Goal: Task Accomplishment & Management: Complete application form

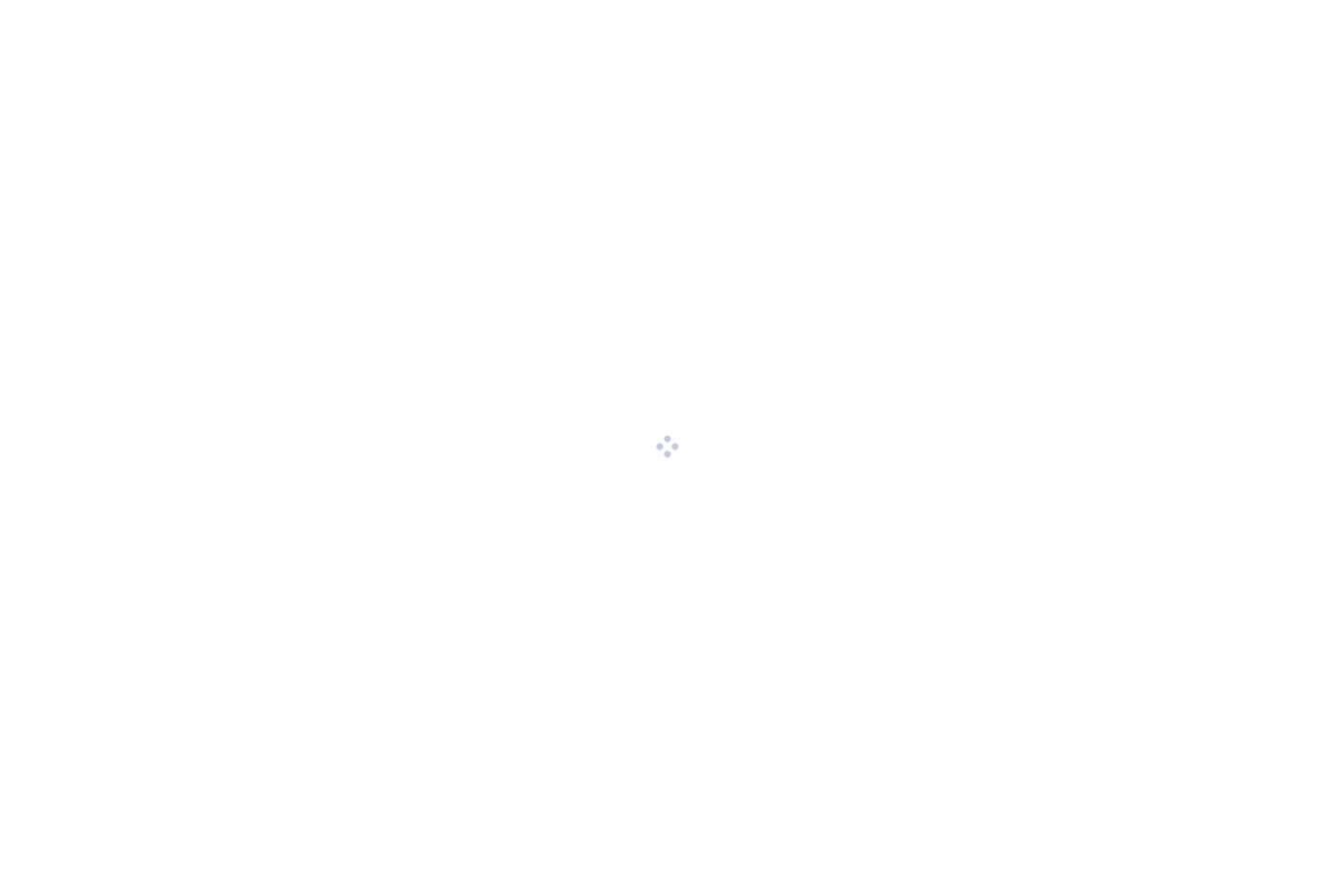
scroll to position [1, 0]
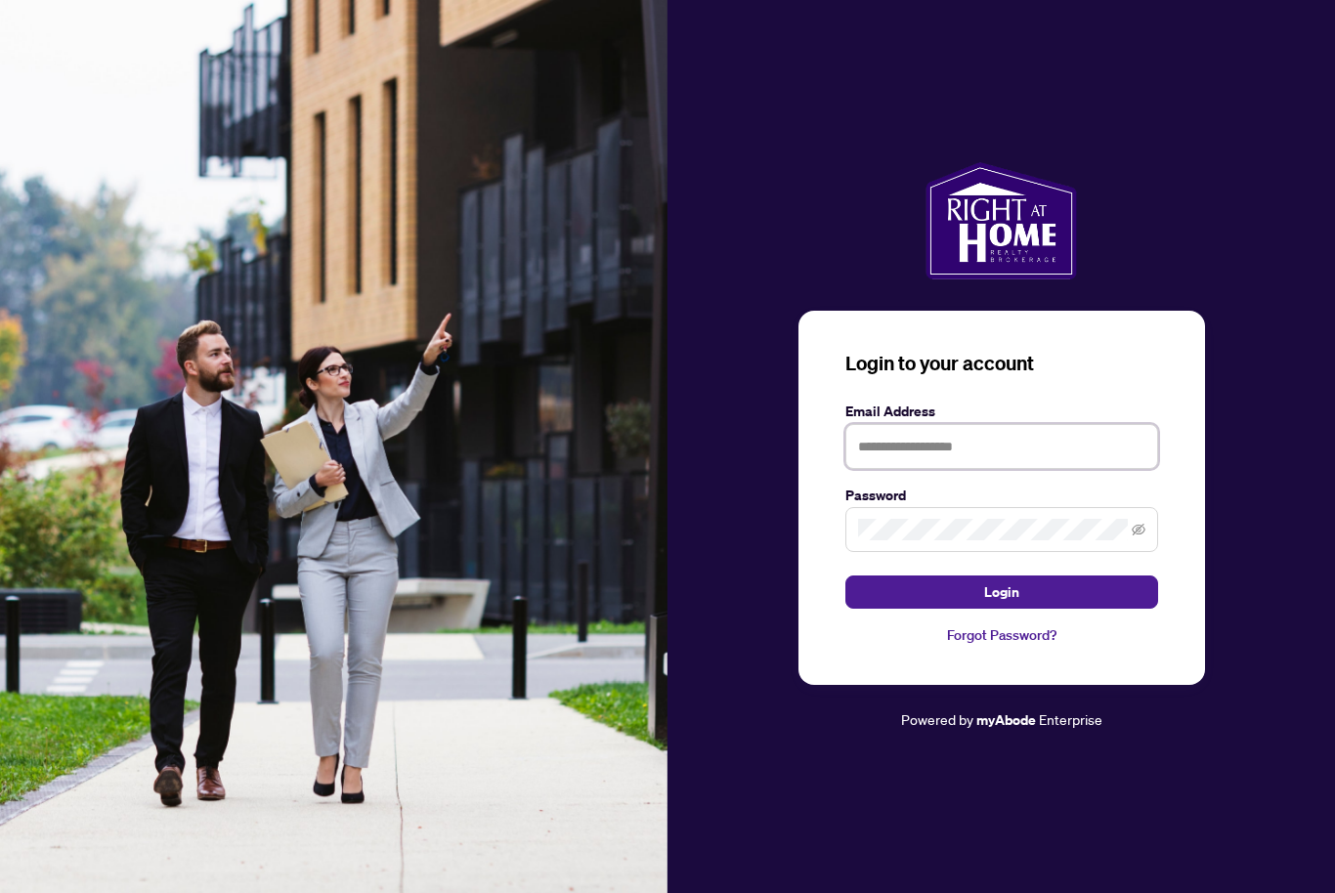
click at [1083, 469] on input "text" at bounding box center [1001, 446] width 313 height 45
type input "**********"
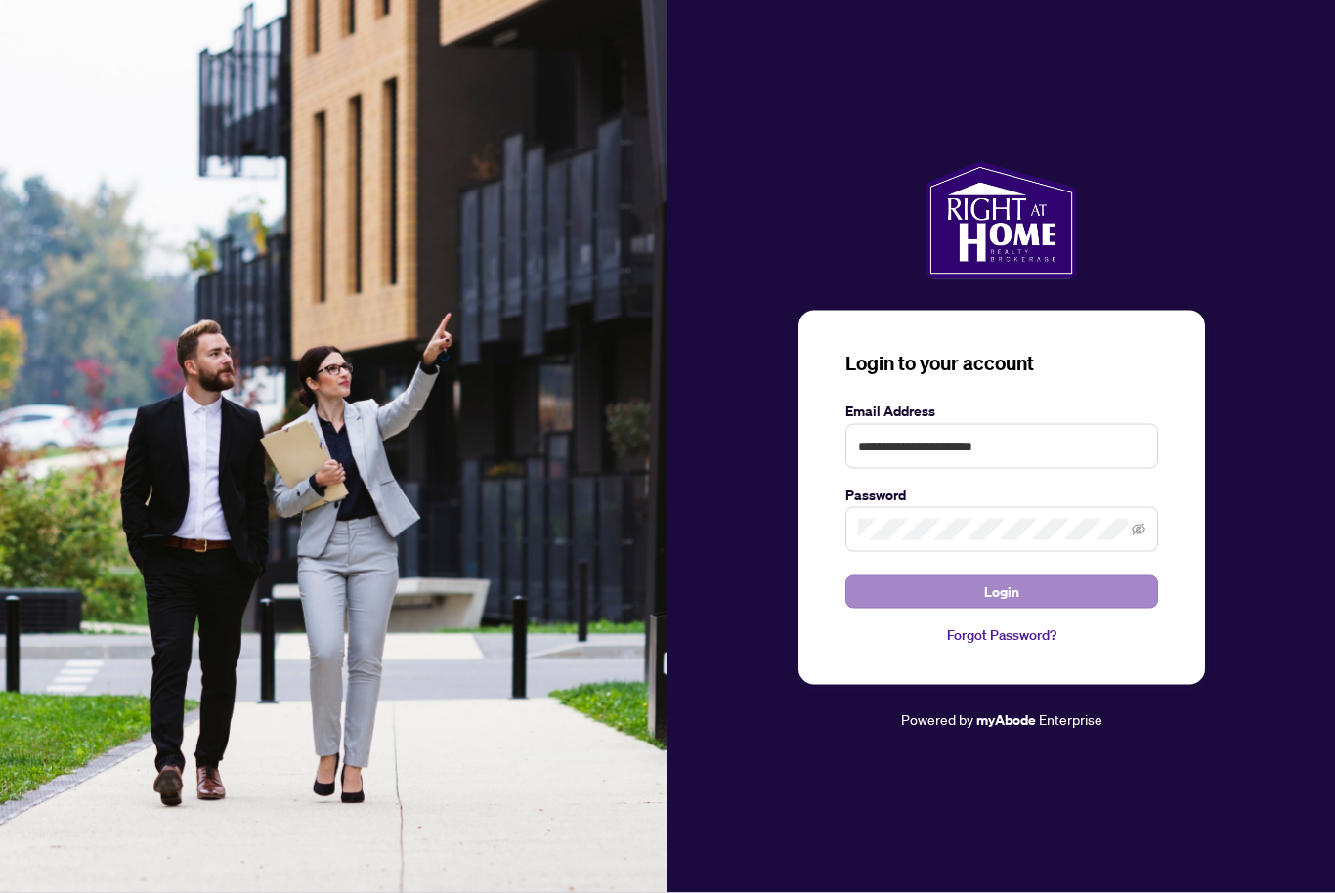
click at [1042, 609] on button "Login" at bounding box center [1001, 592] width 313 height 33
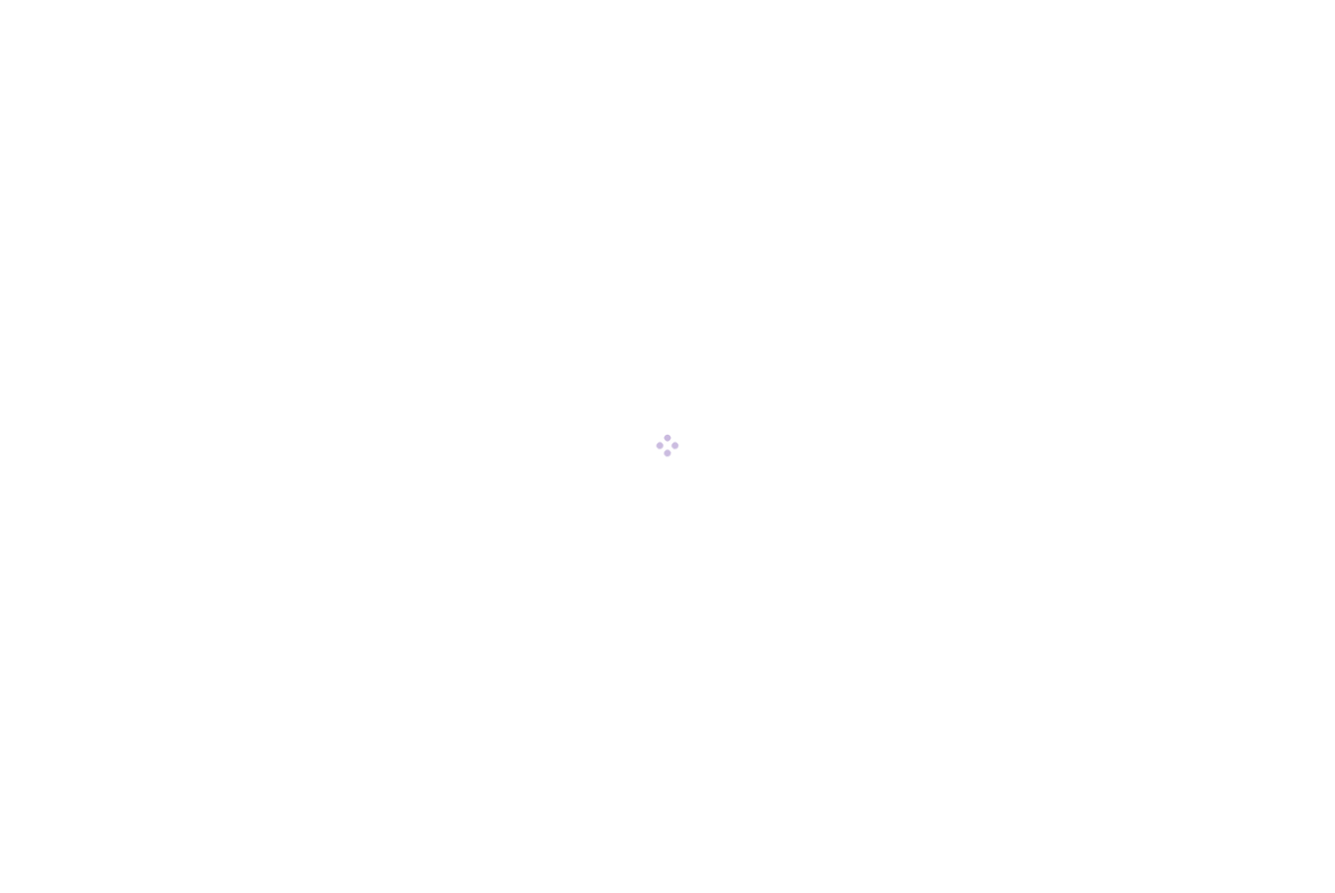
scroll to position [1, 0]
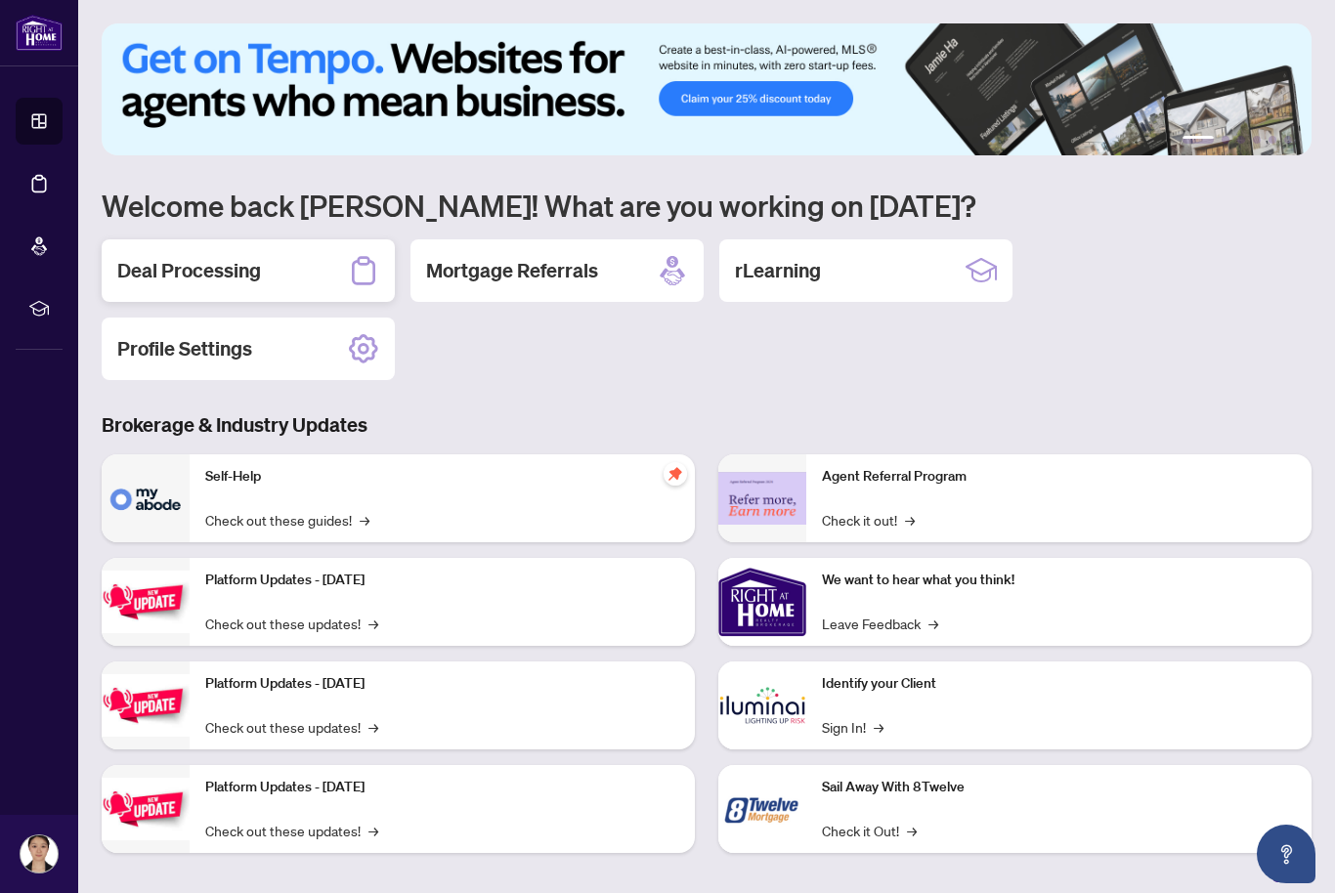
click at [353, 248] on div "Deal Processing" at bounding box center [248, 270] width 293 height 63
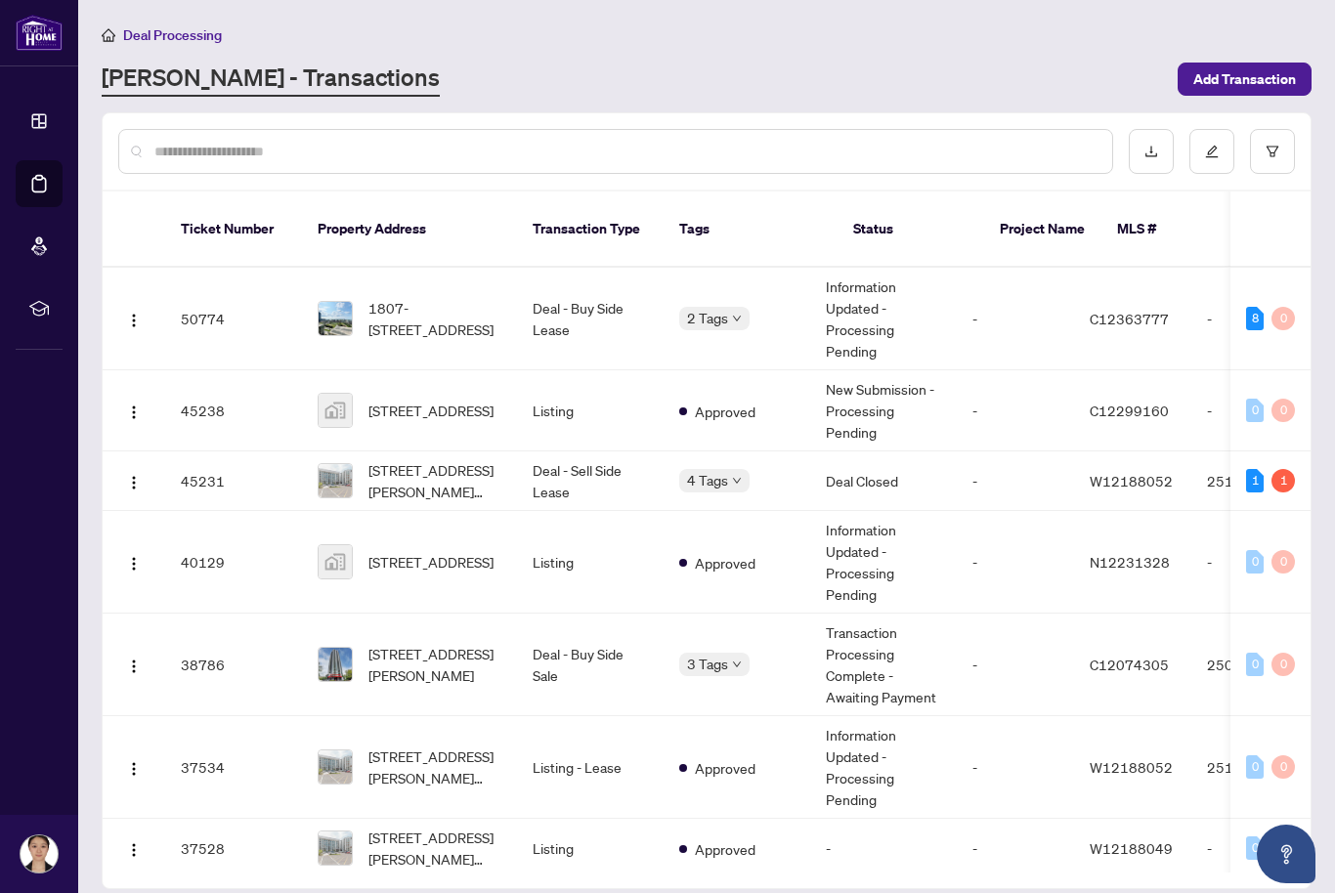
click at [433, 305] on span "1807-[STREET_ADDRESS]" at bounding box center [434, 318] width 133 height 43
click at [446, 460] on span "[STREET_ADDRESS][PERSON_NAME][PERSON_NAME]" at bounding box center [434, 480] width 133 height 43
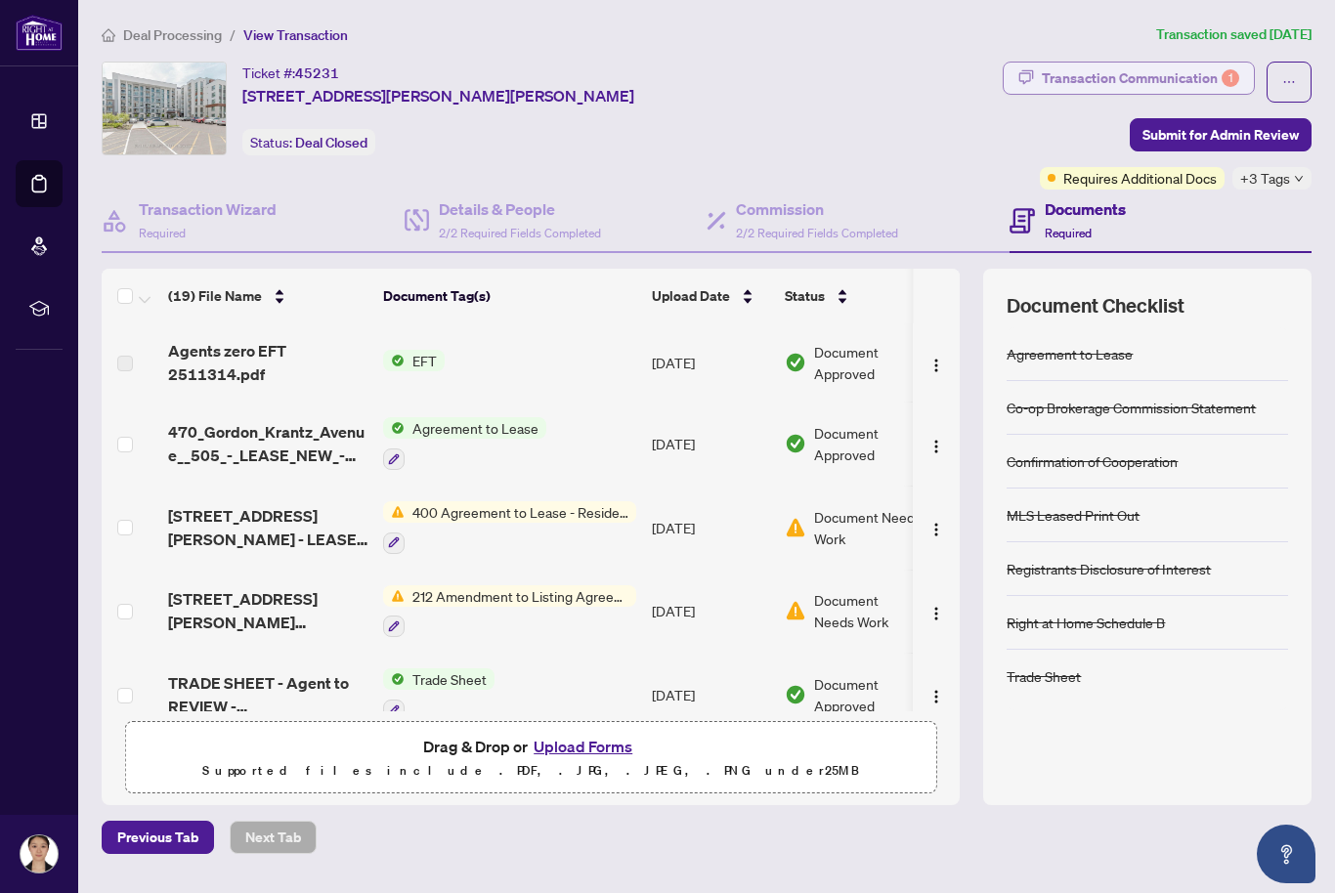
click at [1201, 73] on div "Transaction Communication 1" at bounding box center [1140, 78] width 197 height 31
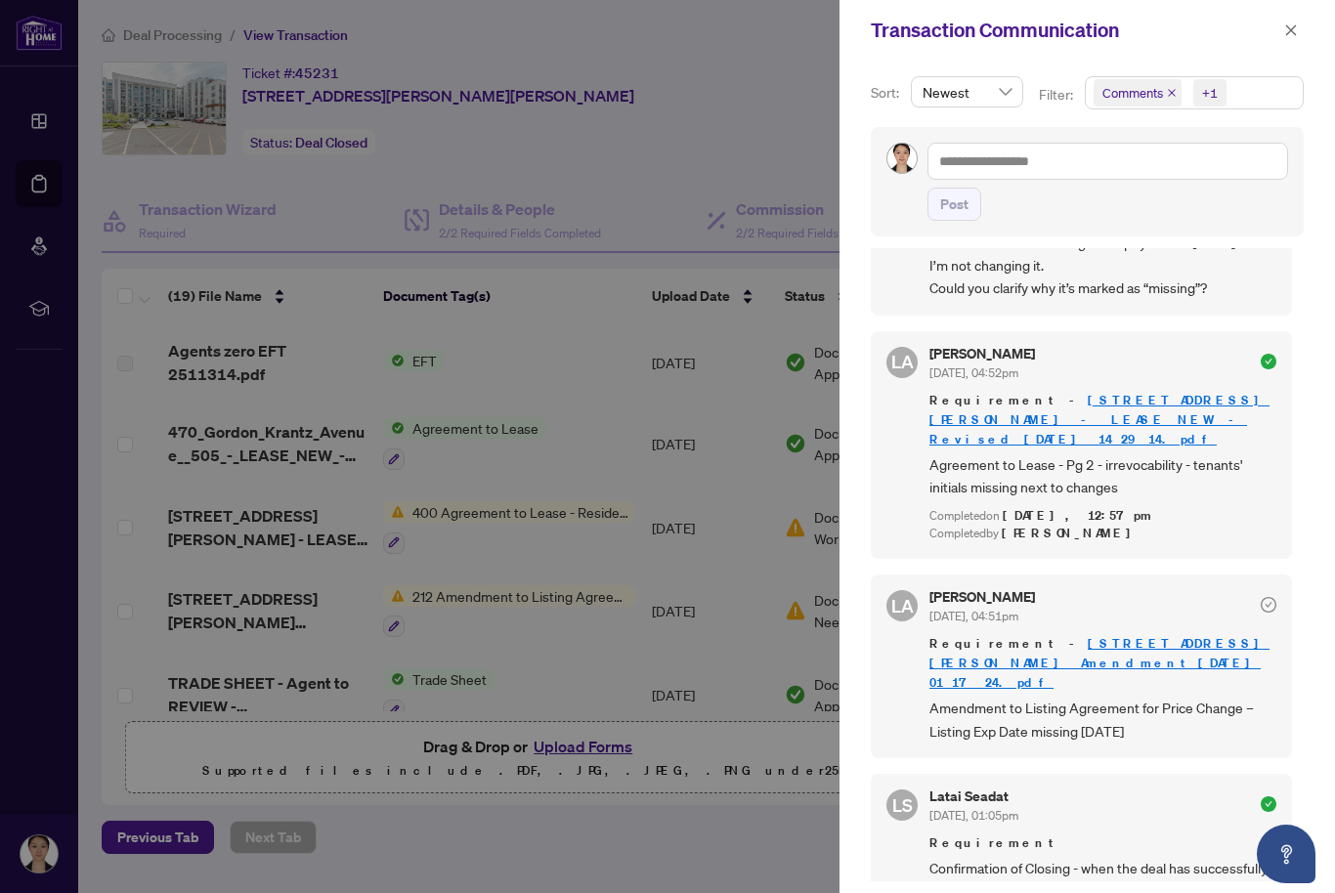
scroll to position [634, 0]
click at [1291, 26] on icon "close" at bounding box center [1291, 30] width 14 height 14
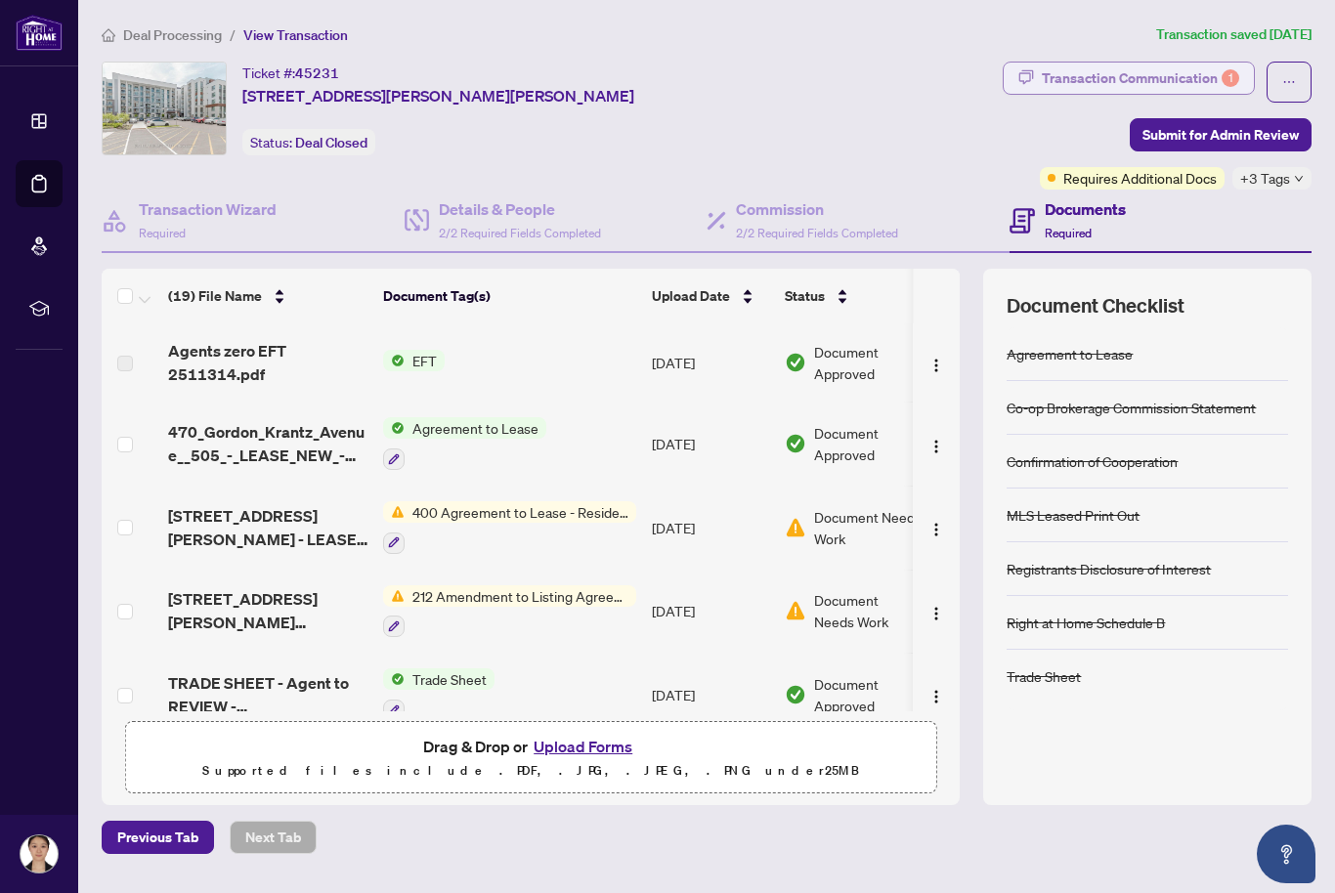
click at [1202, 73] on div "Transaction Communication 1" at bounding box center [1140, 78] width 197 height 31
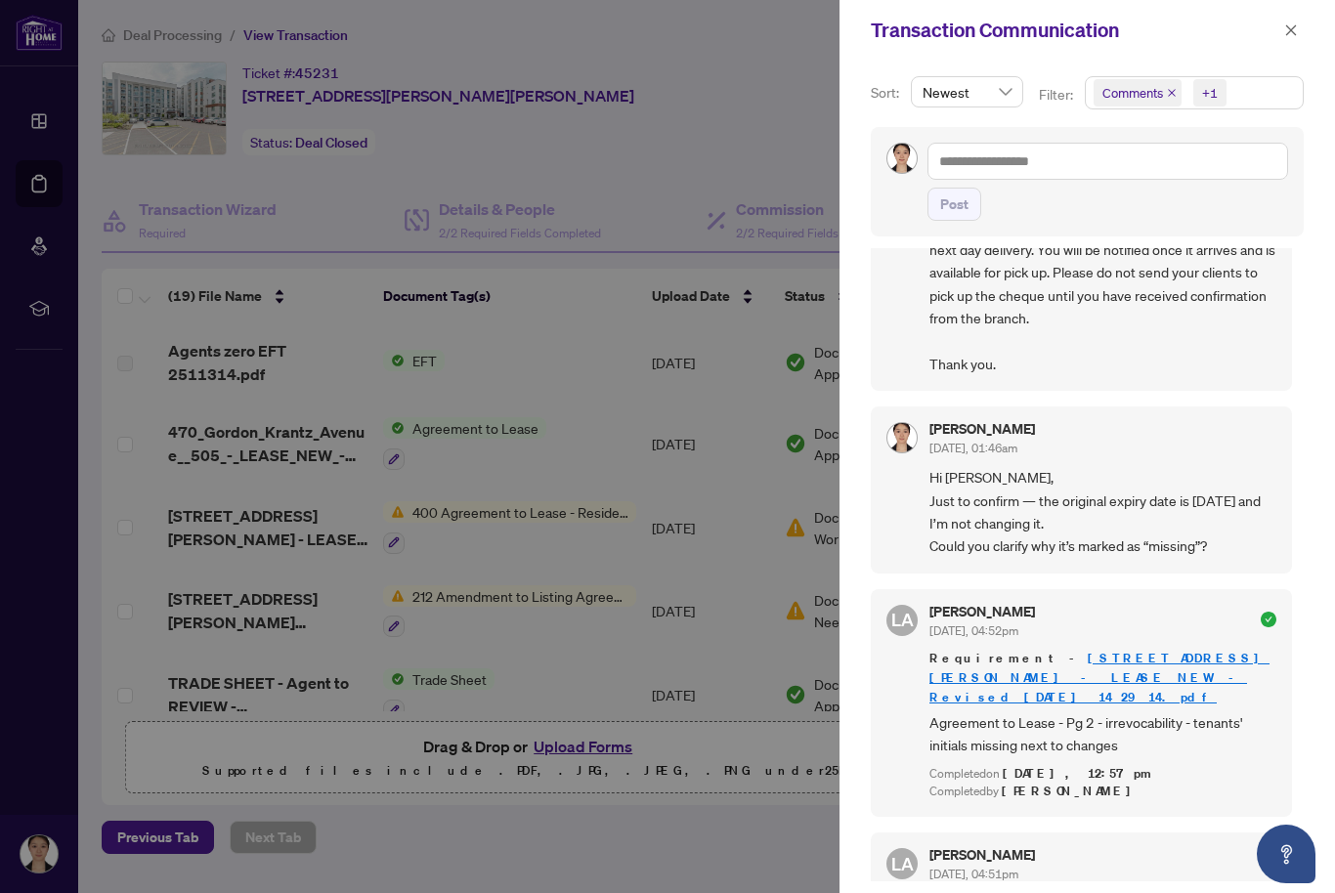
scroll to position [379, 0]
click at [1163, 503] on span "Hi [PERSON_NAME], Just to confirm — the original expiry date is [DATE] and I’m …" at bounding box center [1103, 511] width 347 height 92
click at [1144, 672] on span "Requirement - [STREET_ADDRESS][PERSON_NAME] NEW - Revised_[DATE] 14_29_14.pdf" at bounding box center [1103, 677] width 347 height 59
click at [904, 423] on img at bounding box center [902, 436] width 29 height 29
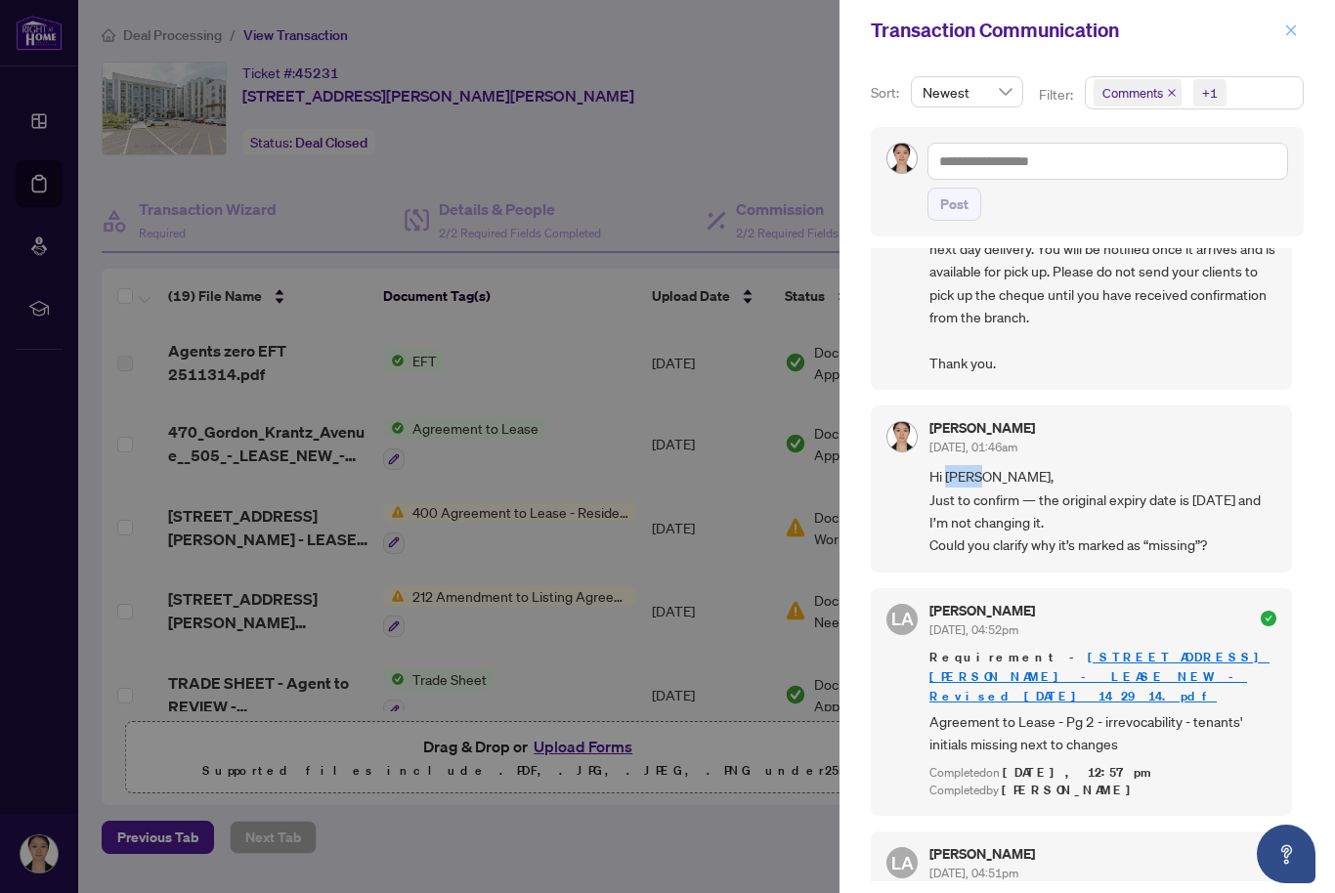
click at [1289, 25] on icon "close" at bounding box center [1291, 30] width 14 height 14
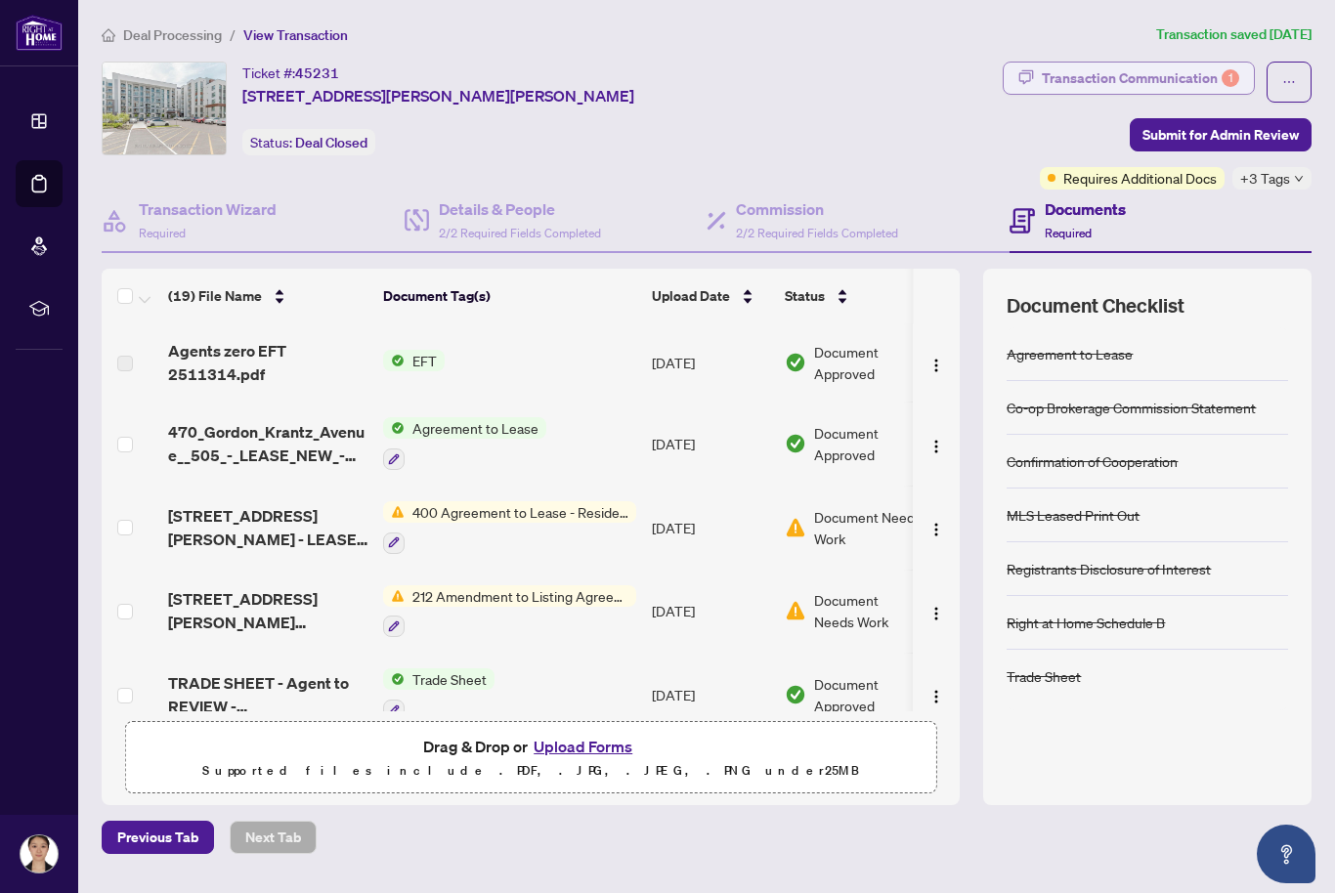
click at [1217, 79] on div "Transaction Communication 1" at bounding box center [1140, 78] width 197 height 31
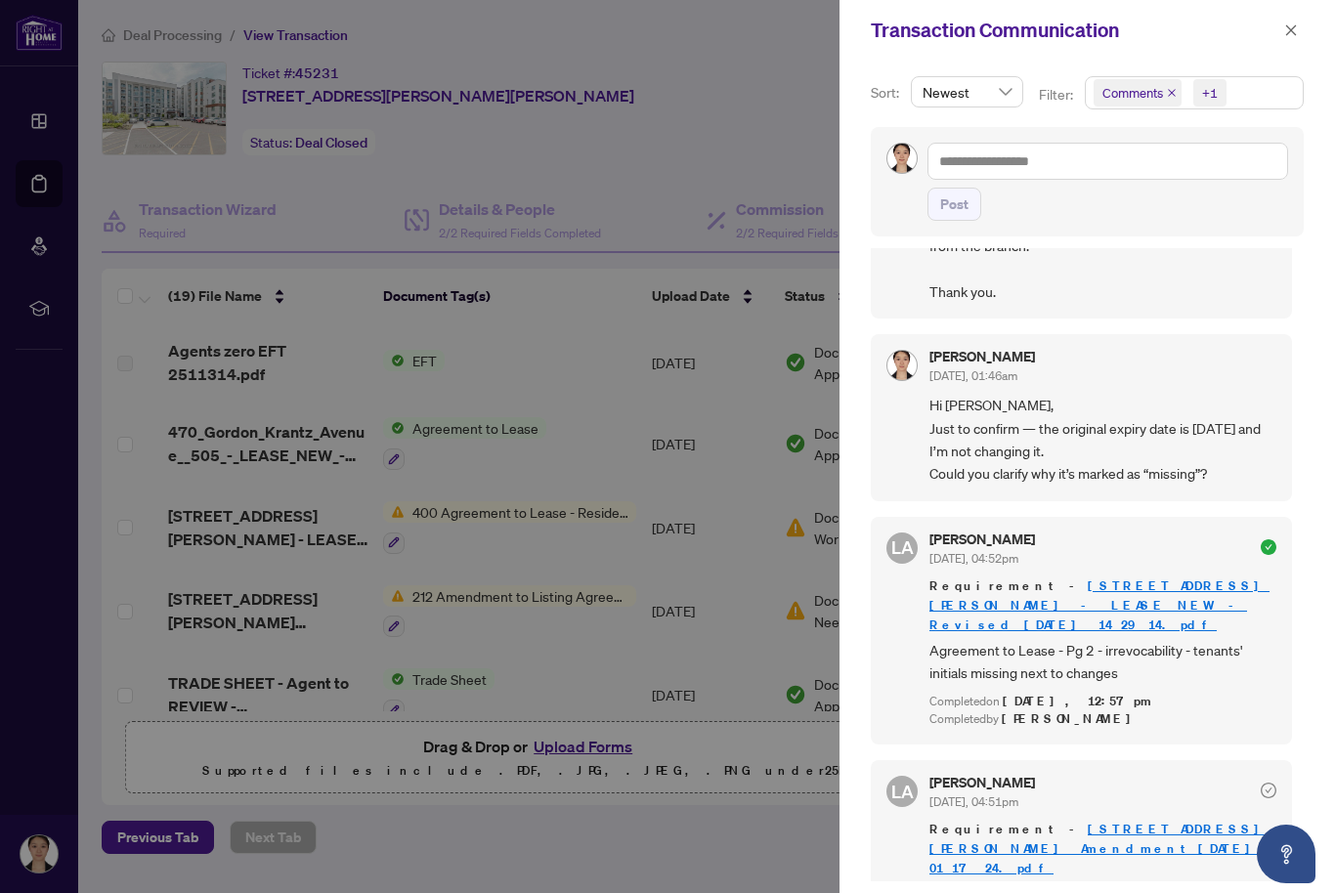
scroll to position [450, 0]
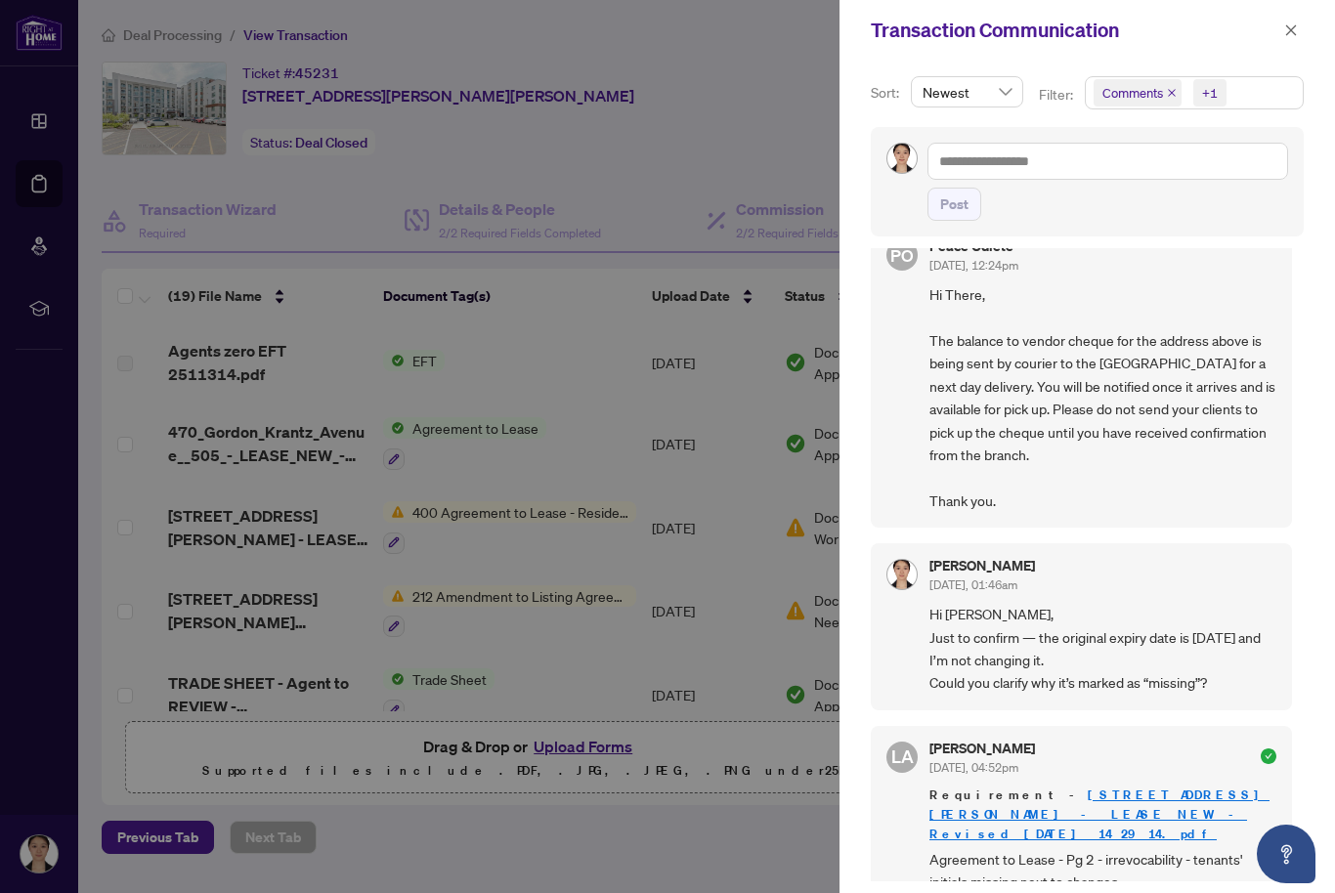
click at [1177, 94] on icon "close" at bounding box center [1172, 93] width 10 height 10
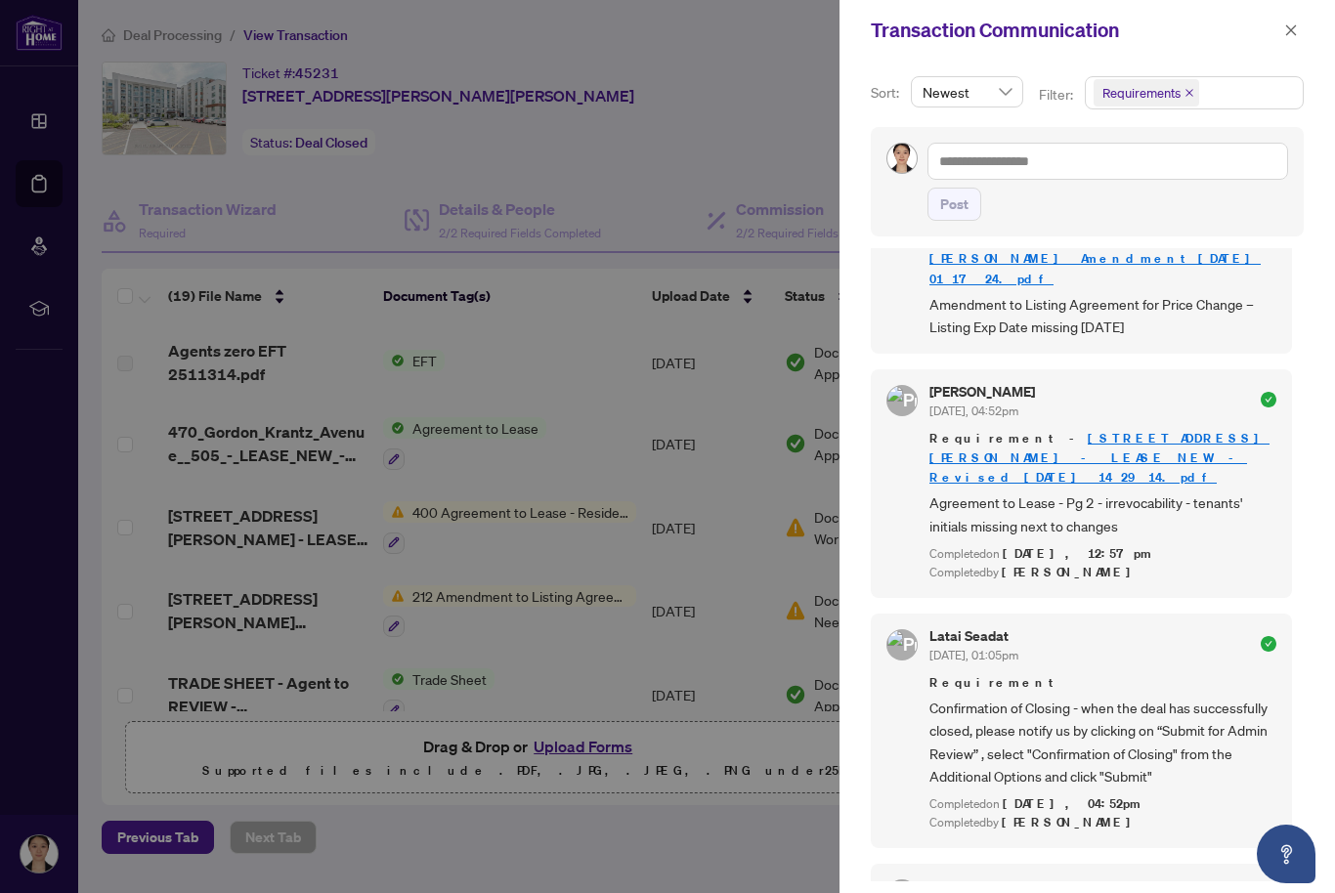
scroll to position [0, 0]
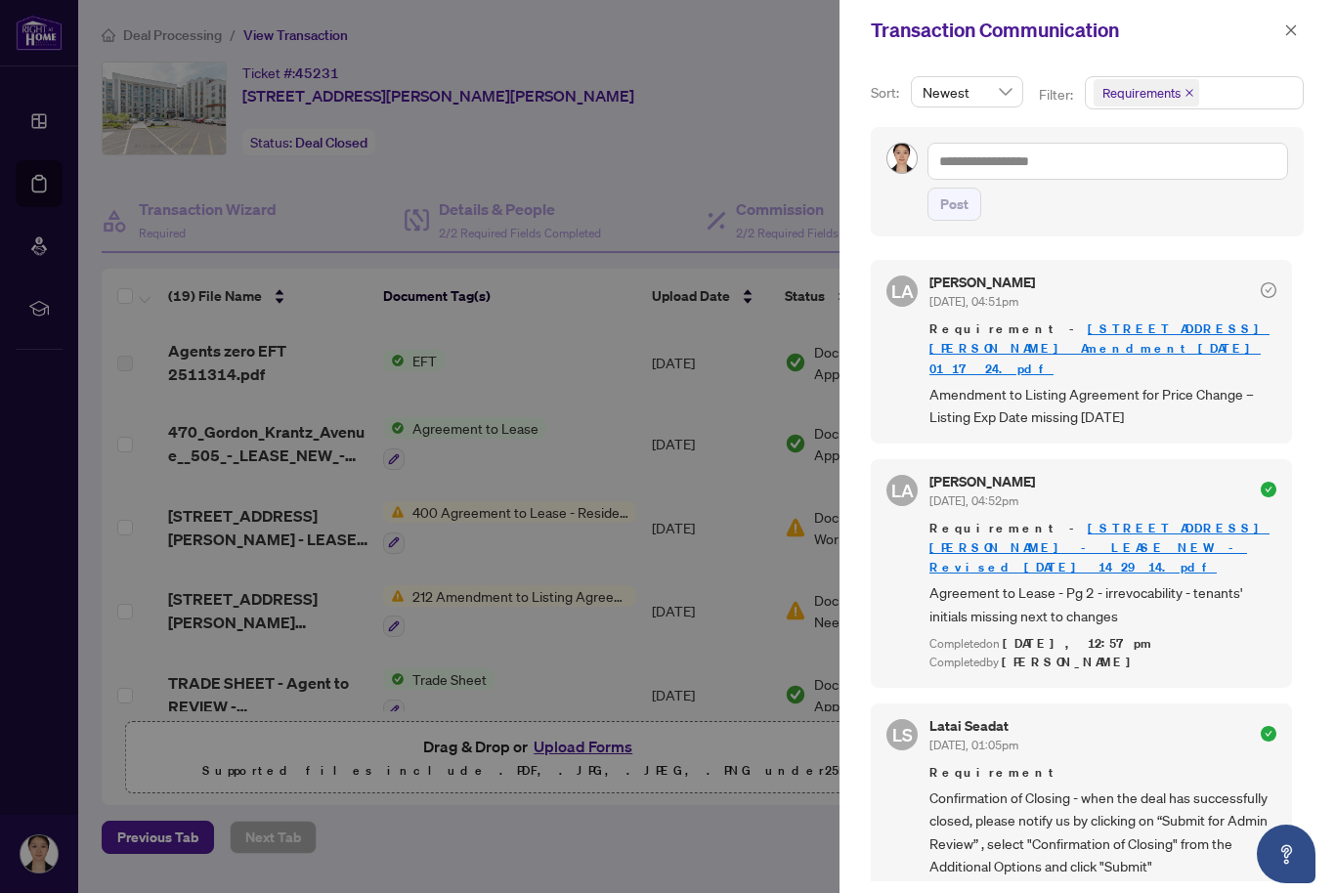
click at [1193, 88] on icon "close" at bounding box center [1190, 93] width 10 height 10
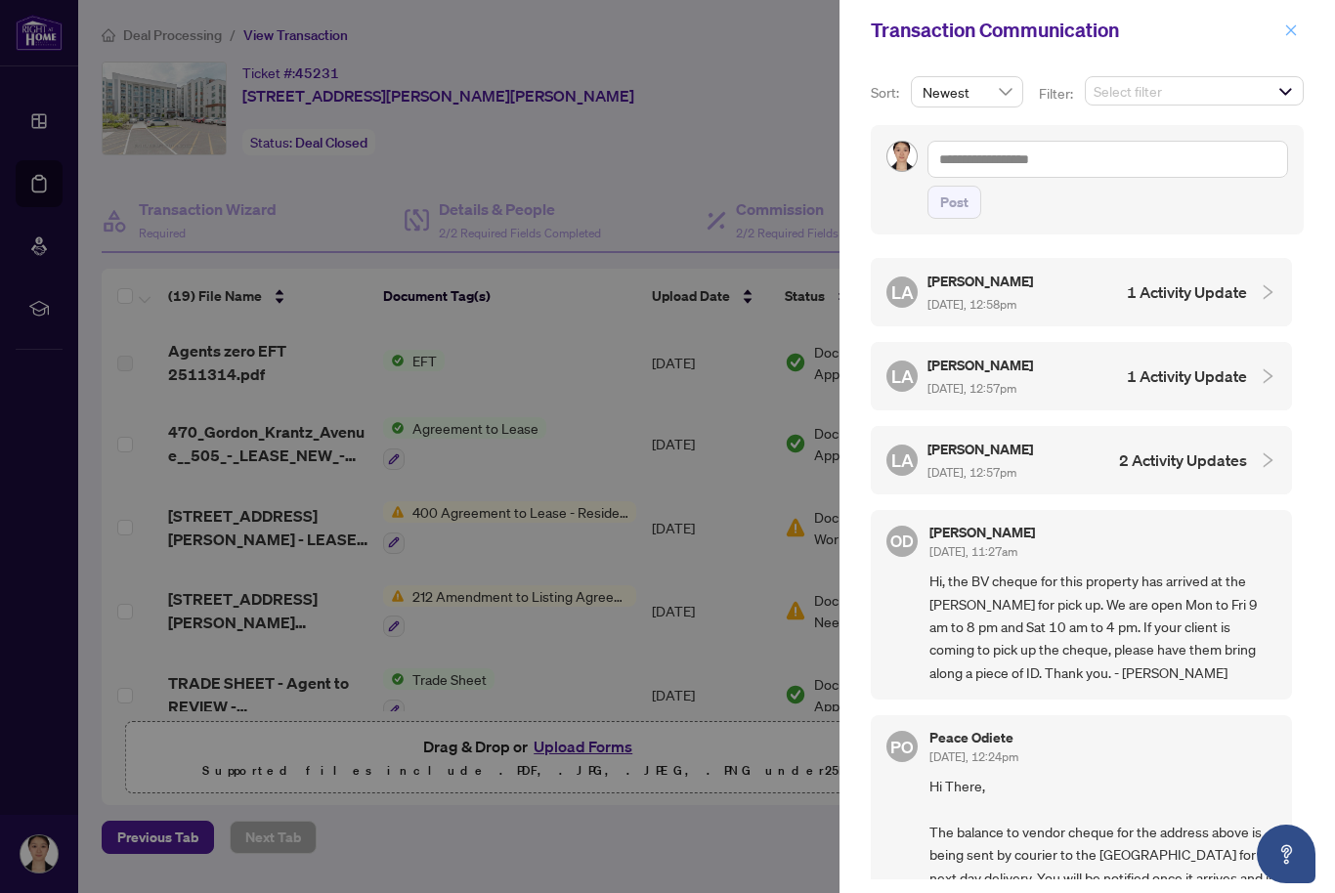
click at [1286, 29] on icon "close" at bounding box center [1291, 30] width 14 height 14
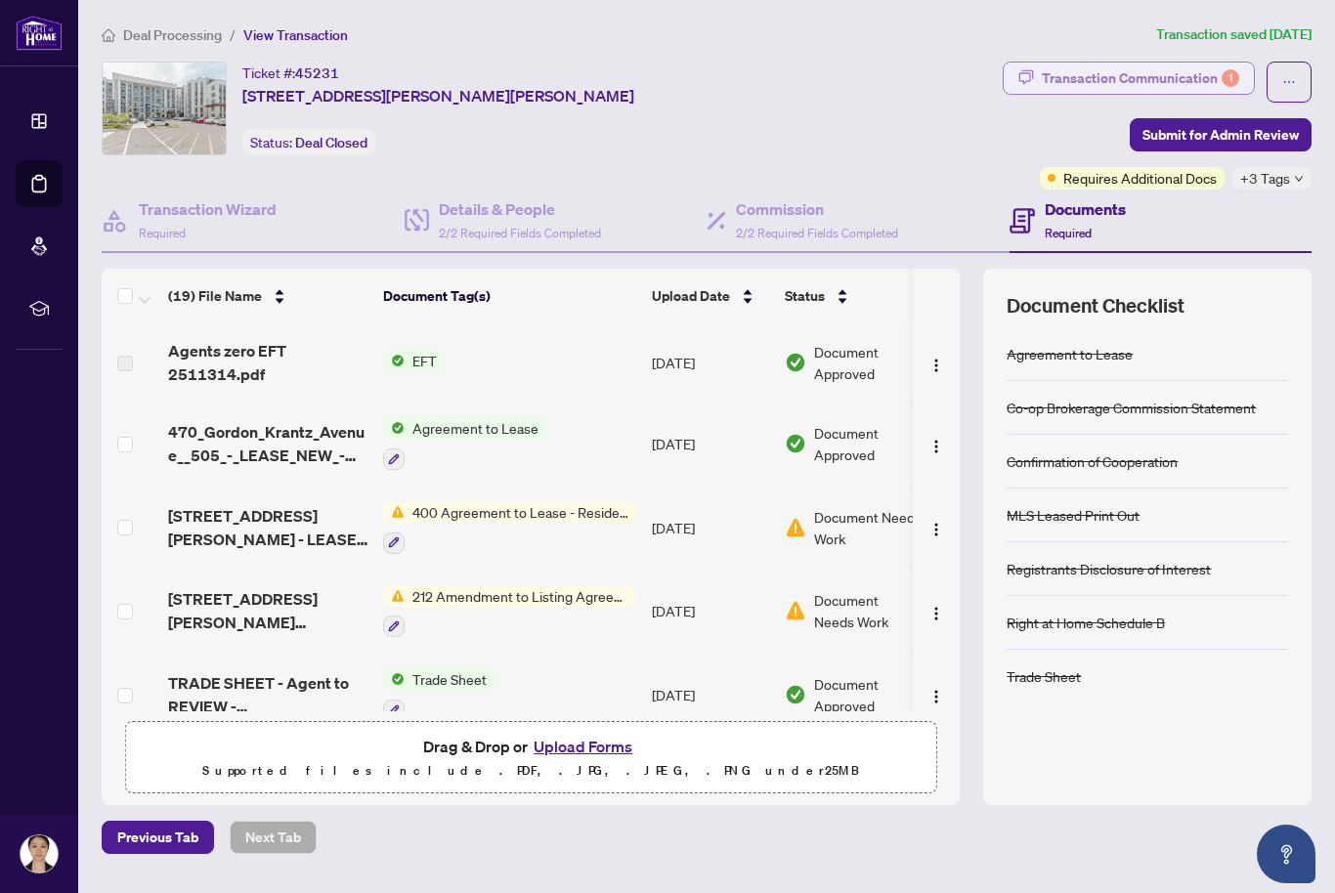
click at [1208, 79] on div "Transaction Communication 1" at bounding box center [1140, 78] width 197 height 31
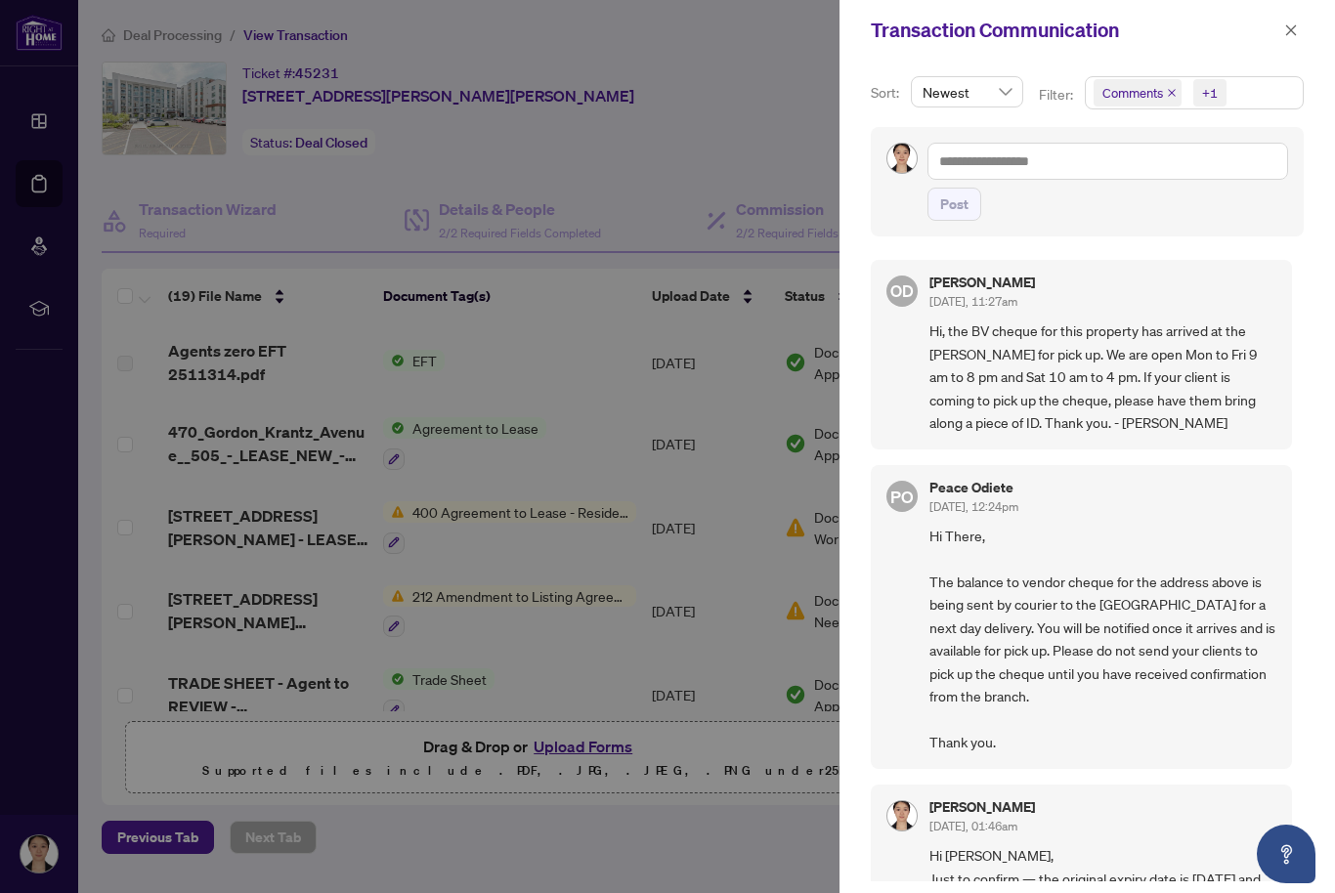
scroll to position [-2, 0]
click at [1290, 29] on icon "close" at bounding box center [1291, 29] width 11 height 11
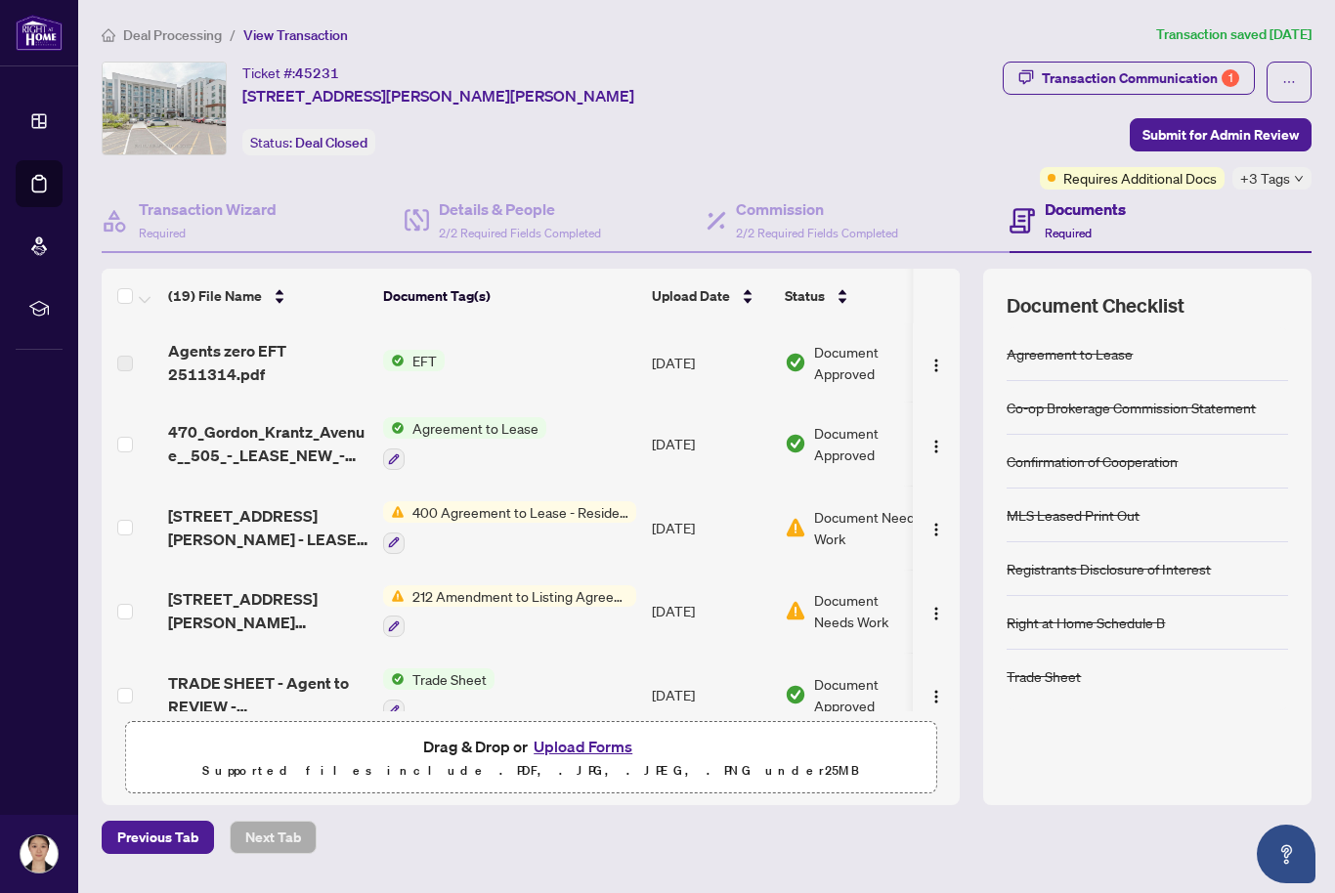
click at [1074, 221] on div "Documents Required" at bounding box center [1085, 220] width 81 height 46
click at [1303, 177] on icon "down" at bounding box center [1299, 179] width 10 height 10
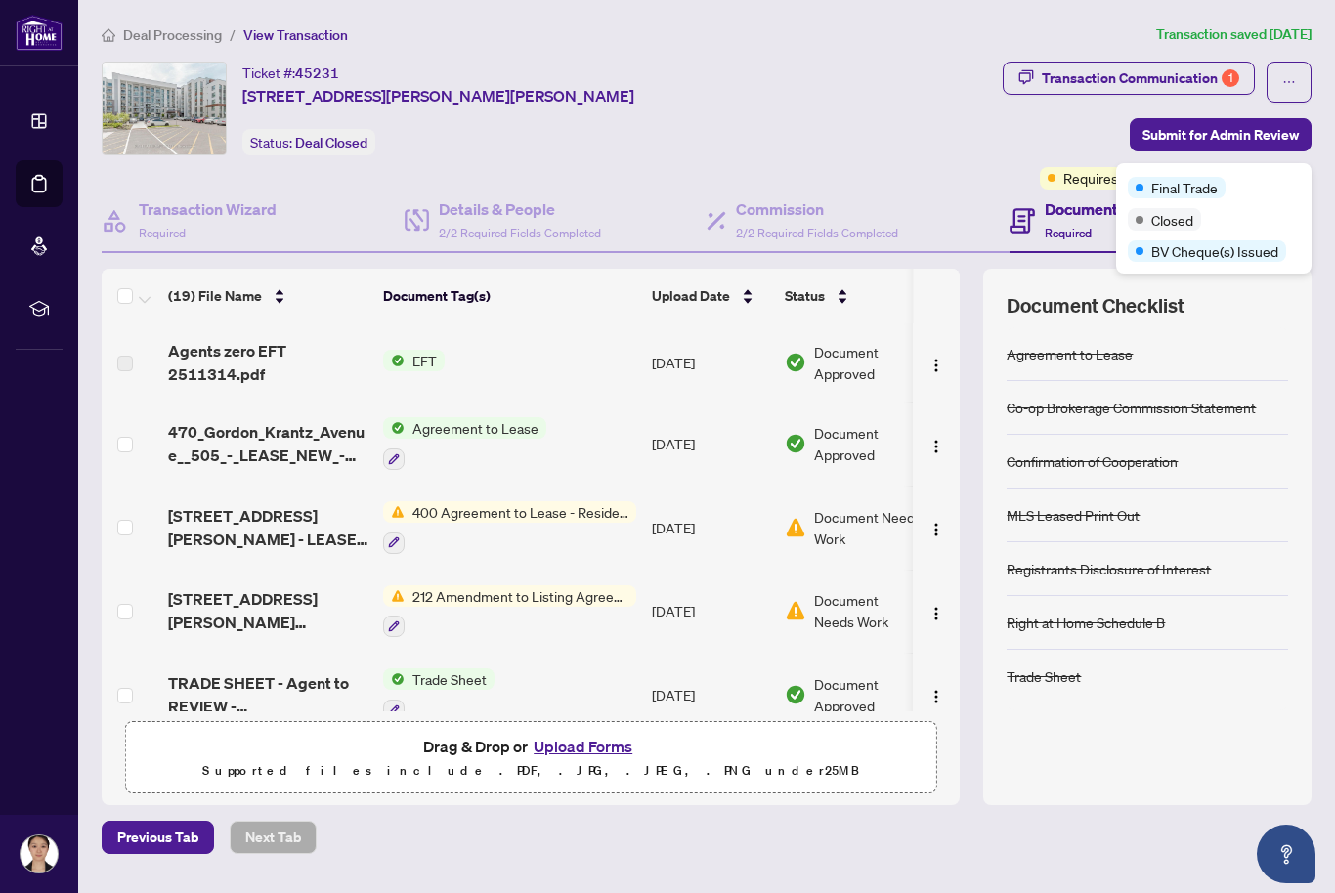
click at [834, 760] on span "Drag & Drop or Upload Forms Supported files include .PDF, .JPG, .JPEG, .PNG und…" at bounding box center [530, 758] width 809 height 72
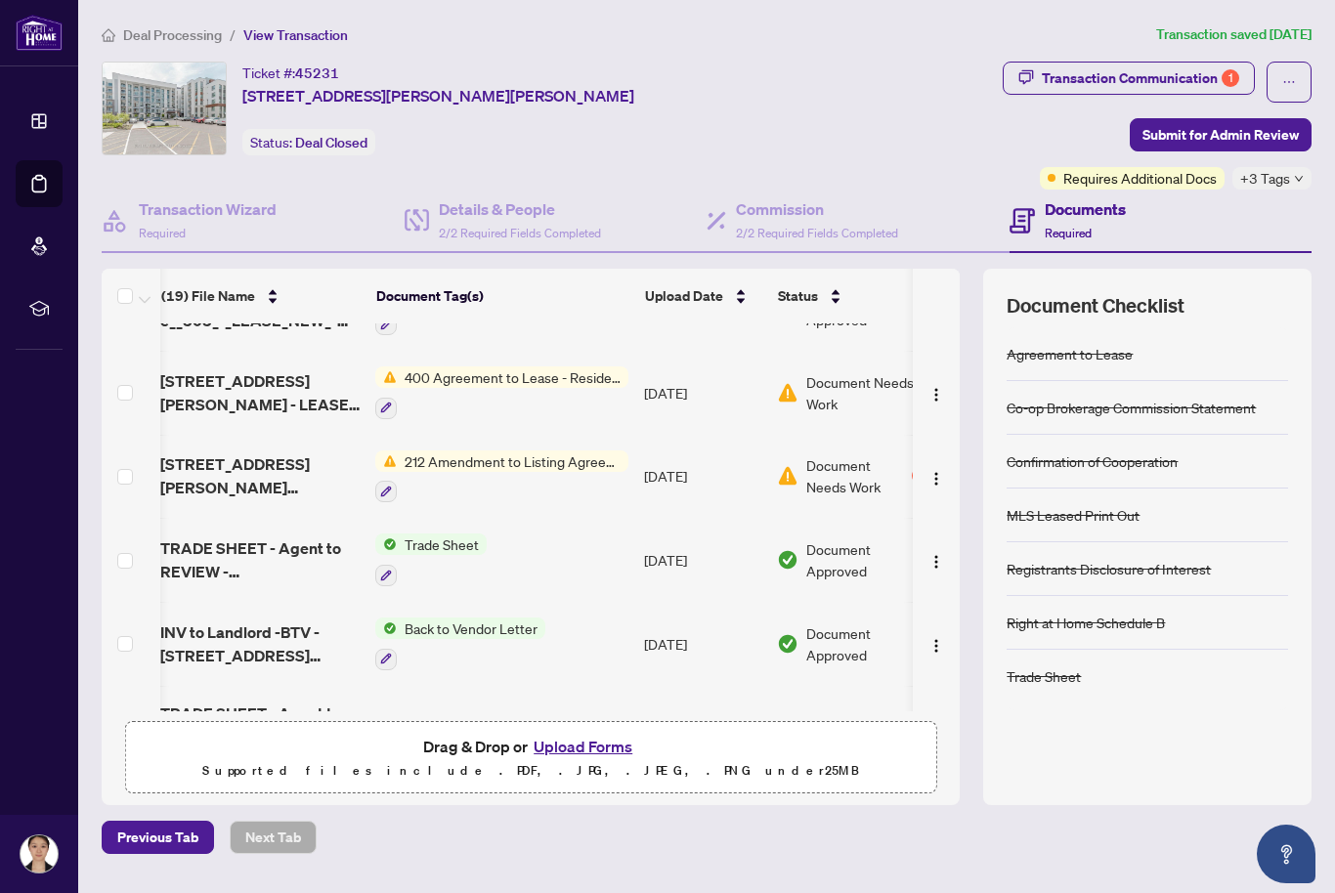
scroll to position [134, 9]
click at [574, 377] on span "400 Agreement to Lease - Residential" at bounding box center [512, 379] width 232 height 22
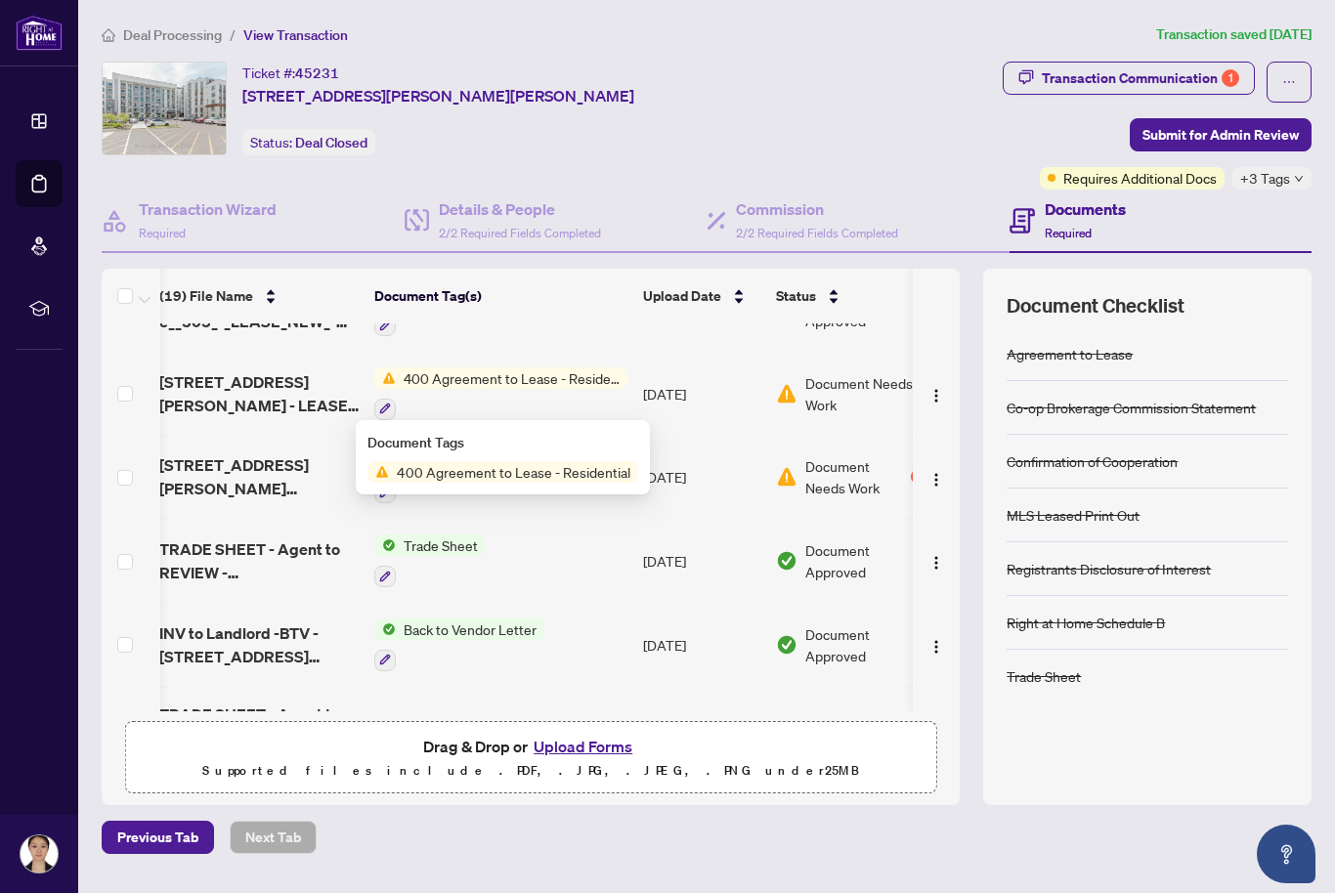
click at [570, 554] on td "Trade Sheet" at bounding box center [501, 561] width 269 height 84
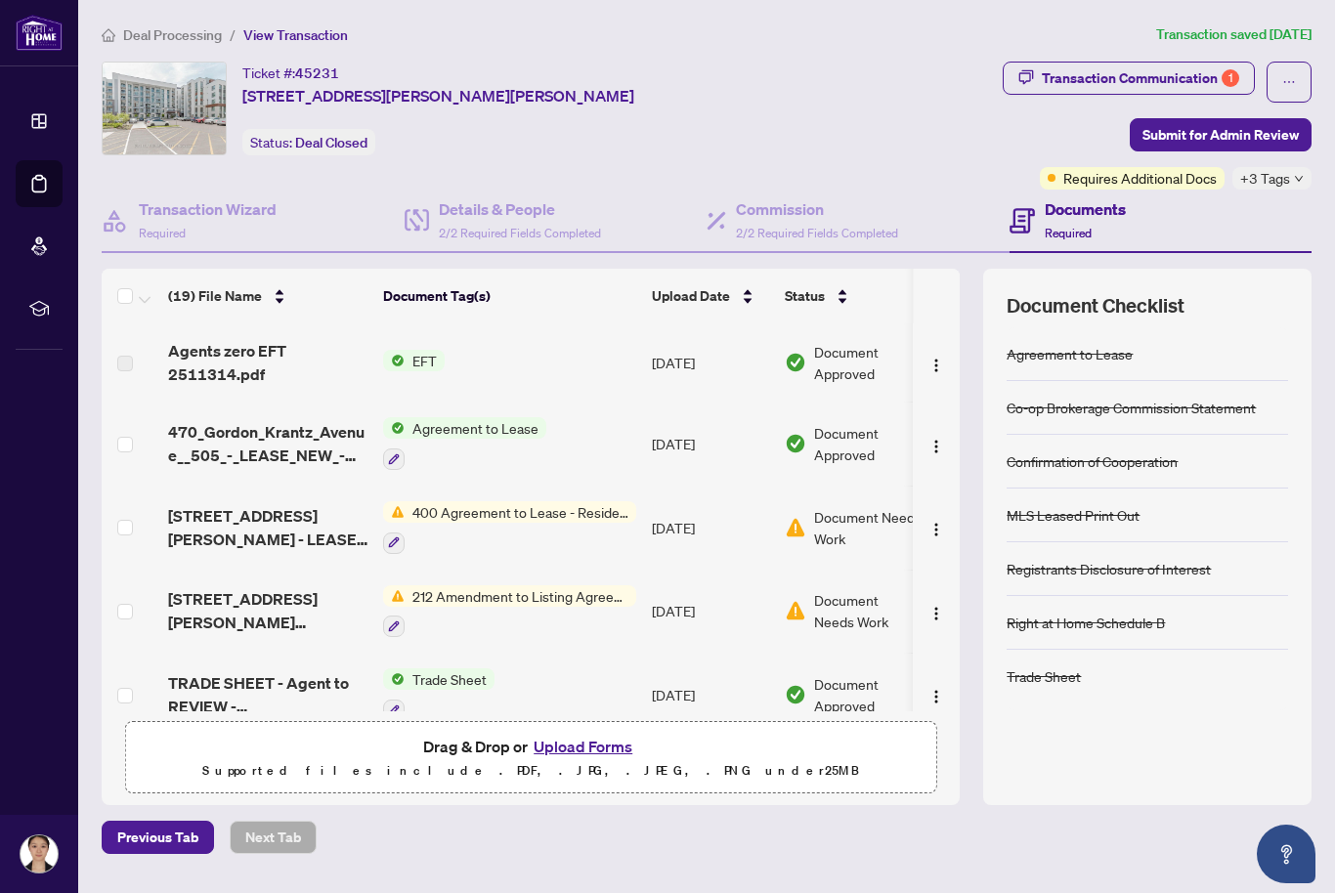
click at [250, 525] on span "[STREET_ADDRESS][PERSON_NAME] - LEASE NEW - Revised_[DATE] 14_29_14.pdf" at bounding box center [267, 527] width 199 height 47
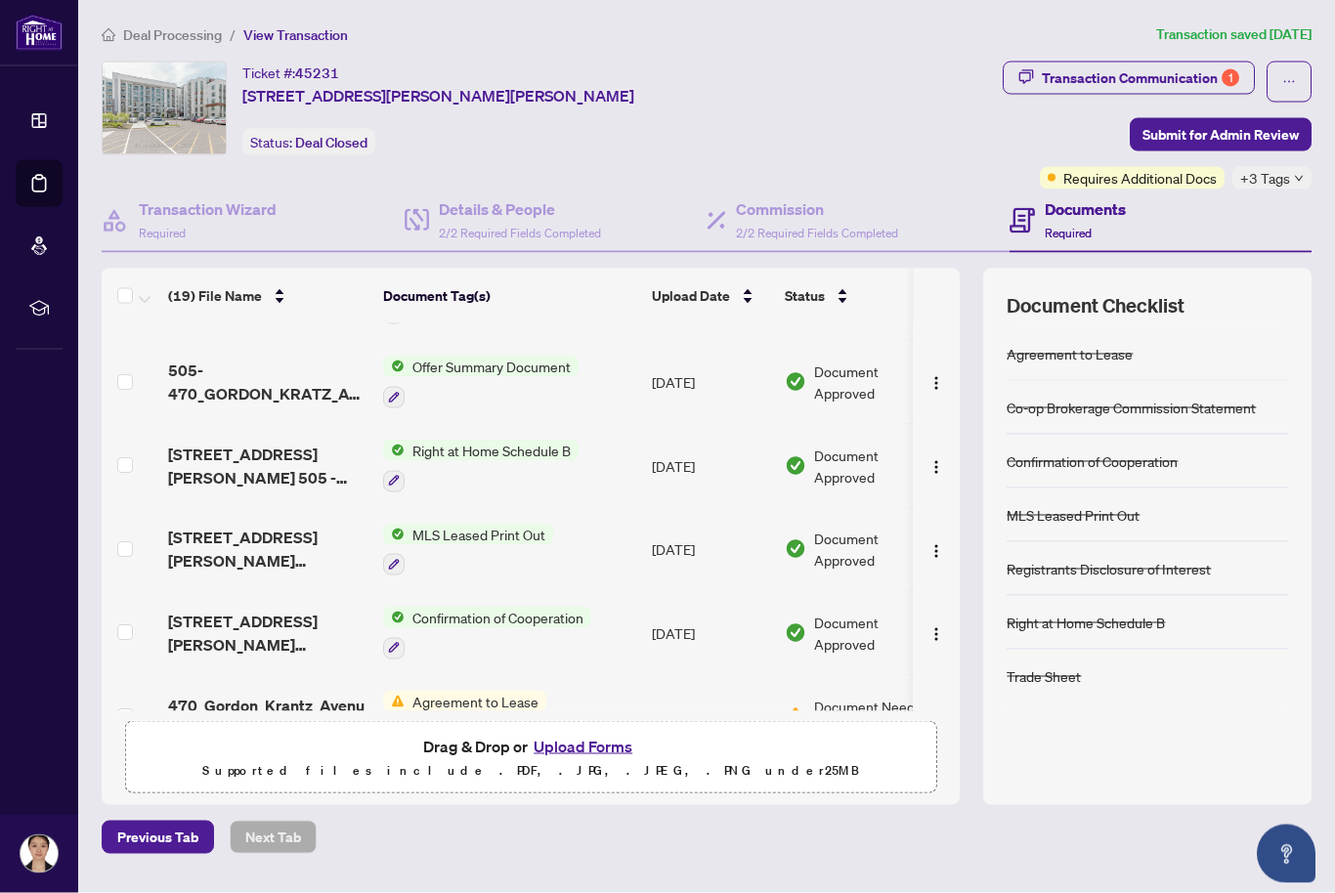
click at [280, 709] on span "470_Gordon_Krantz_Avenue__505_-_LEASE_NEW_-_400_Agreement_2025-07-22_18_07_40.p…" at bounding box center [267, 717] width 199 height 47
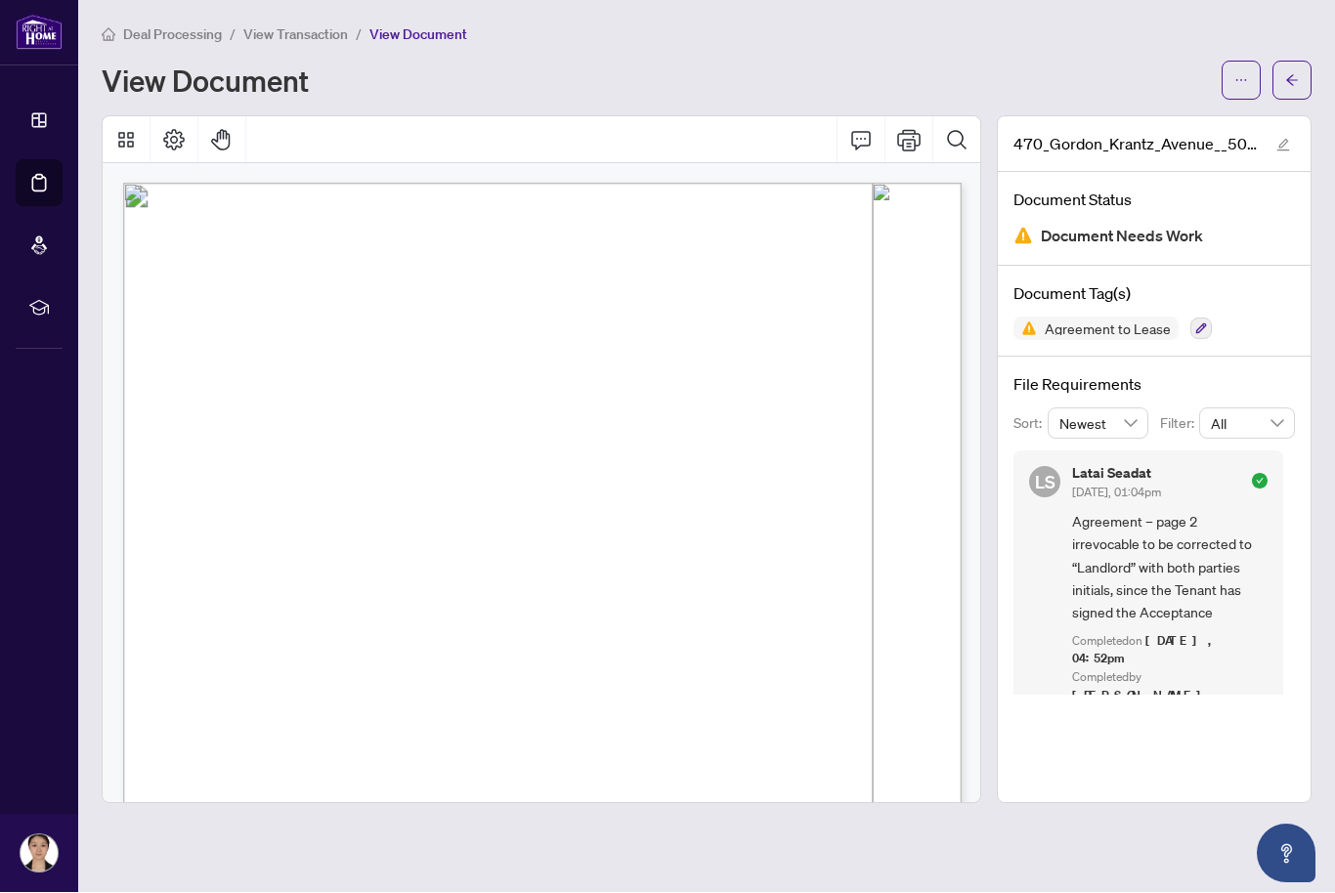
click at [194, 26] on span "Deal Processing" at bounding box center [172, 35] width 99 height 18
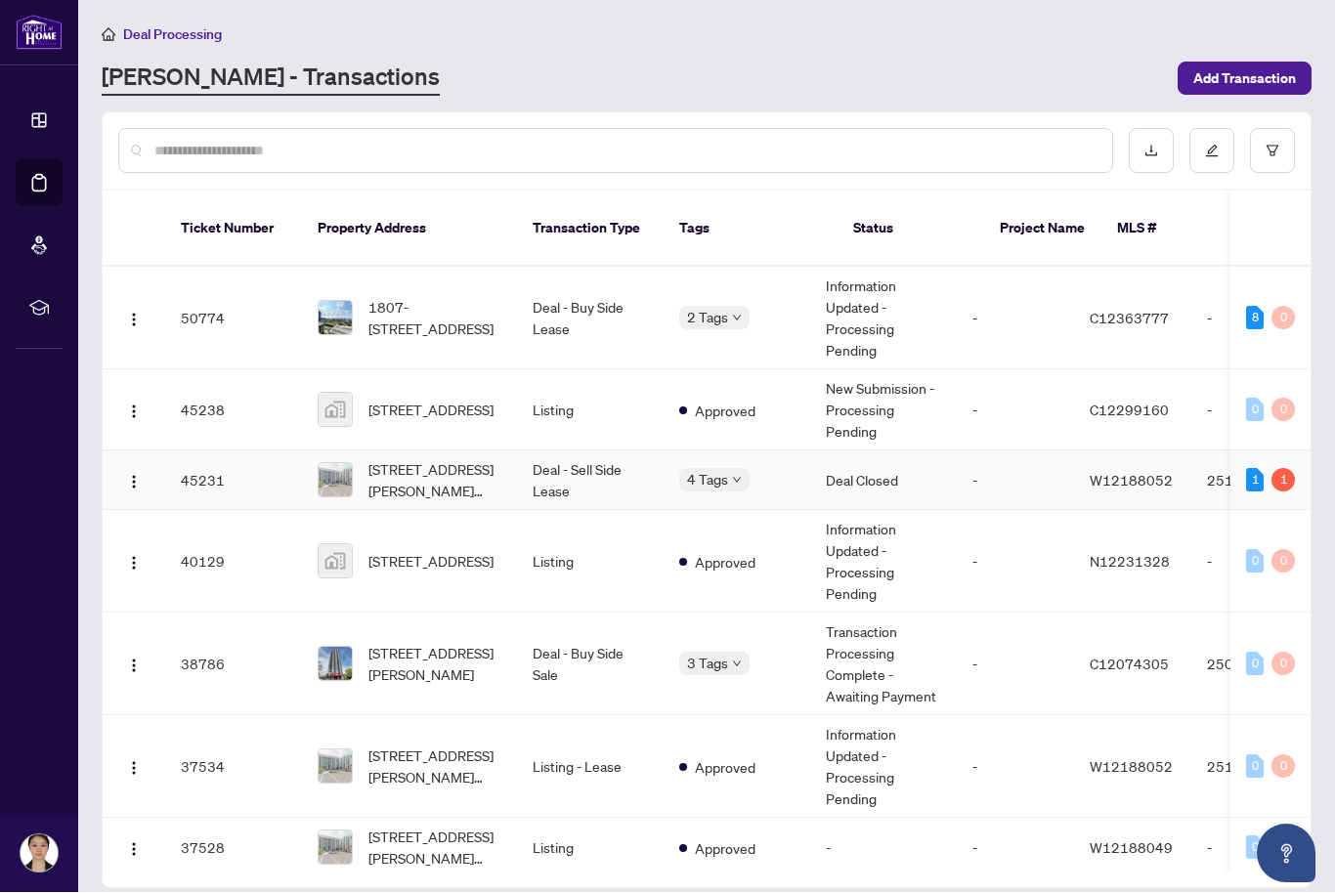
click at [395, 474] on span "[STREET_ADDRESS][PERSON_NAME][PERSON_NAME]" at bounding box center [434, 480] width 133 height 43
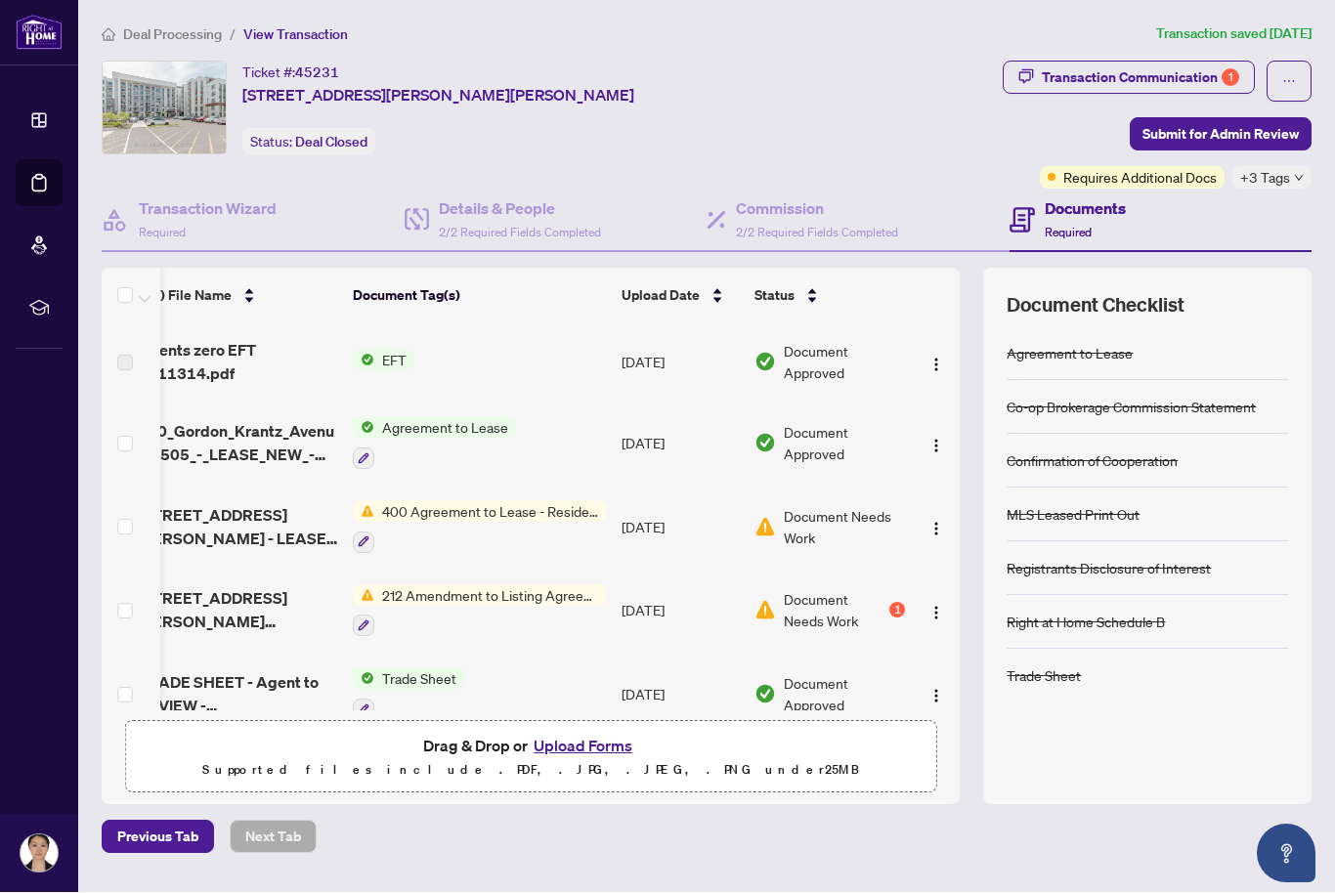
click at [172, 41] on span "Deal Processing" at bounding box center [172, 35] width 99 height 18
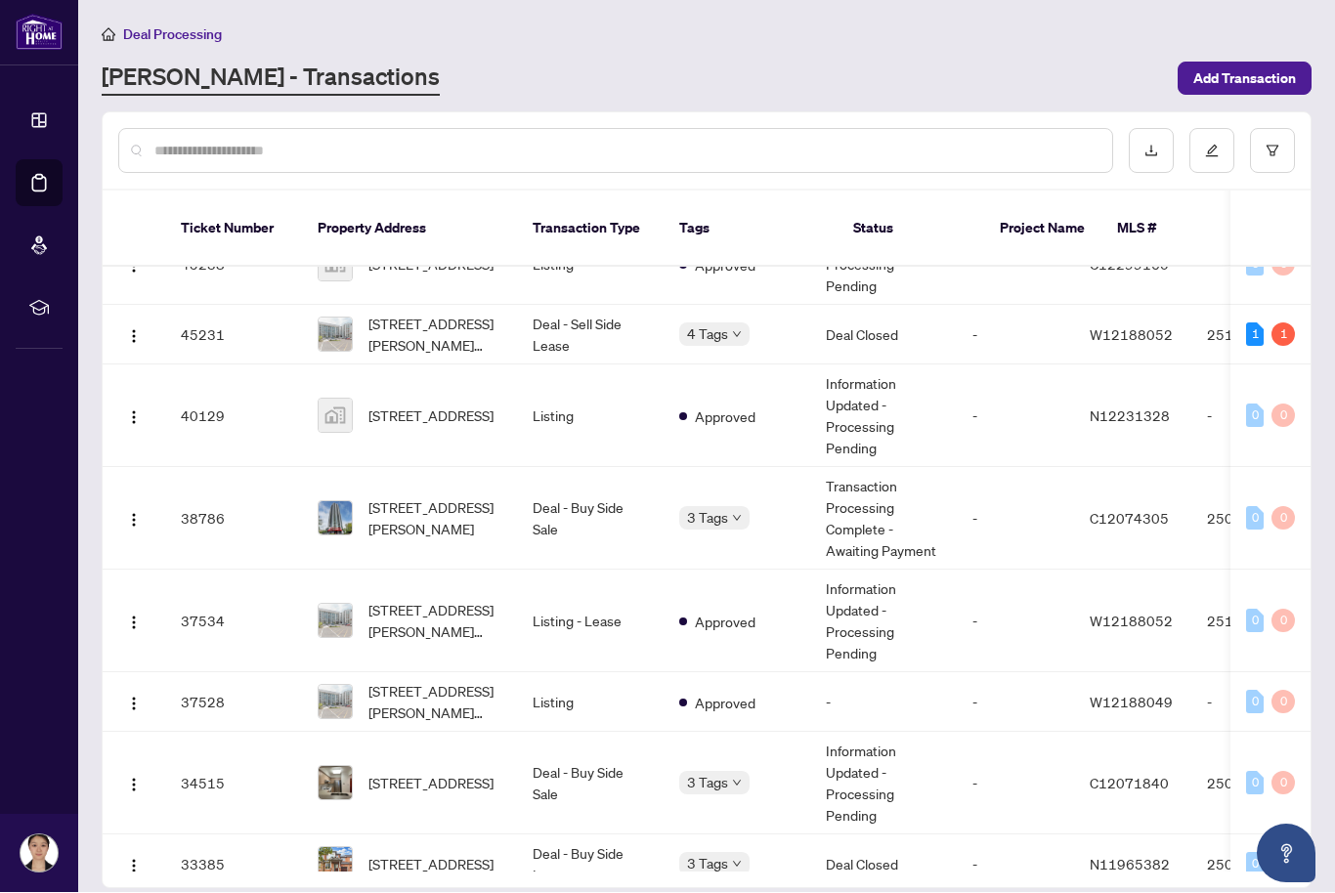
click at [388, 604] on span "[STREET_ADDRESS][PERSON_NAME][PERSON_NAME]" at bounding box center [434, 621] width 133 height 43
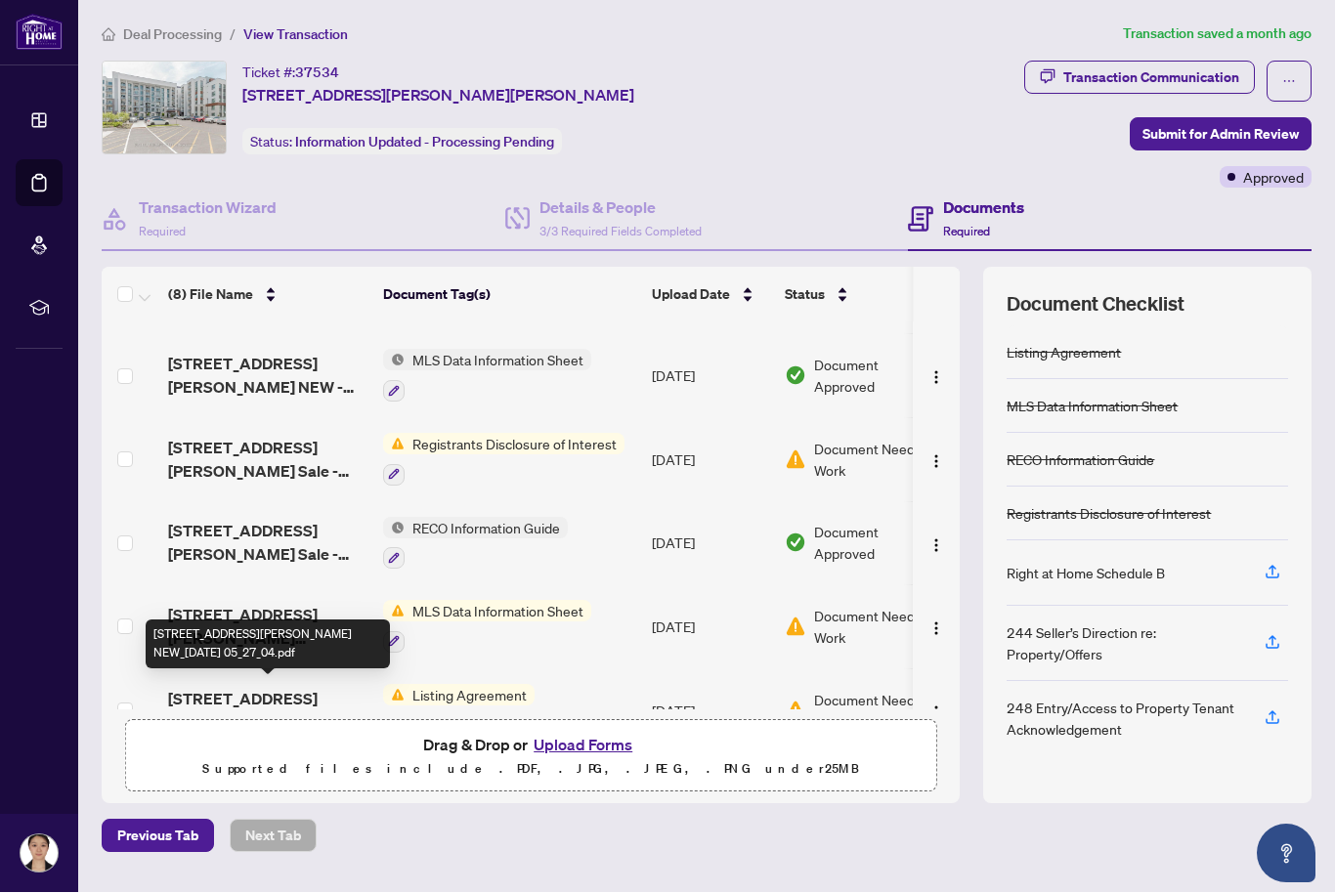
click at [260, 706] on span "[STREET_ADDRESS][PERSON_NAME] NEW_[DATE] 05_27_04.pdf" at bounding box center [267, 711] width 199 height 47
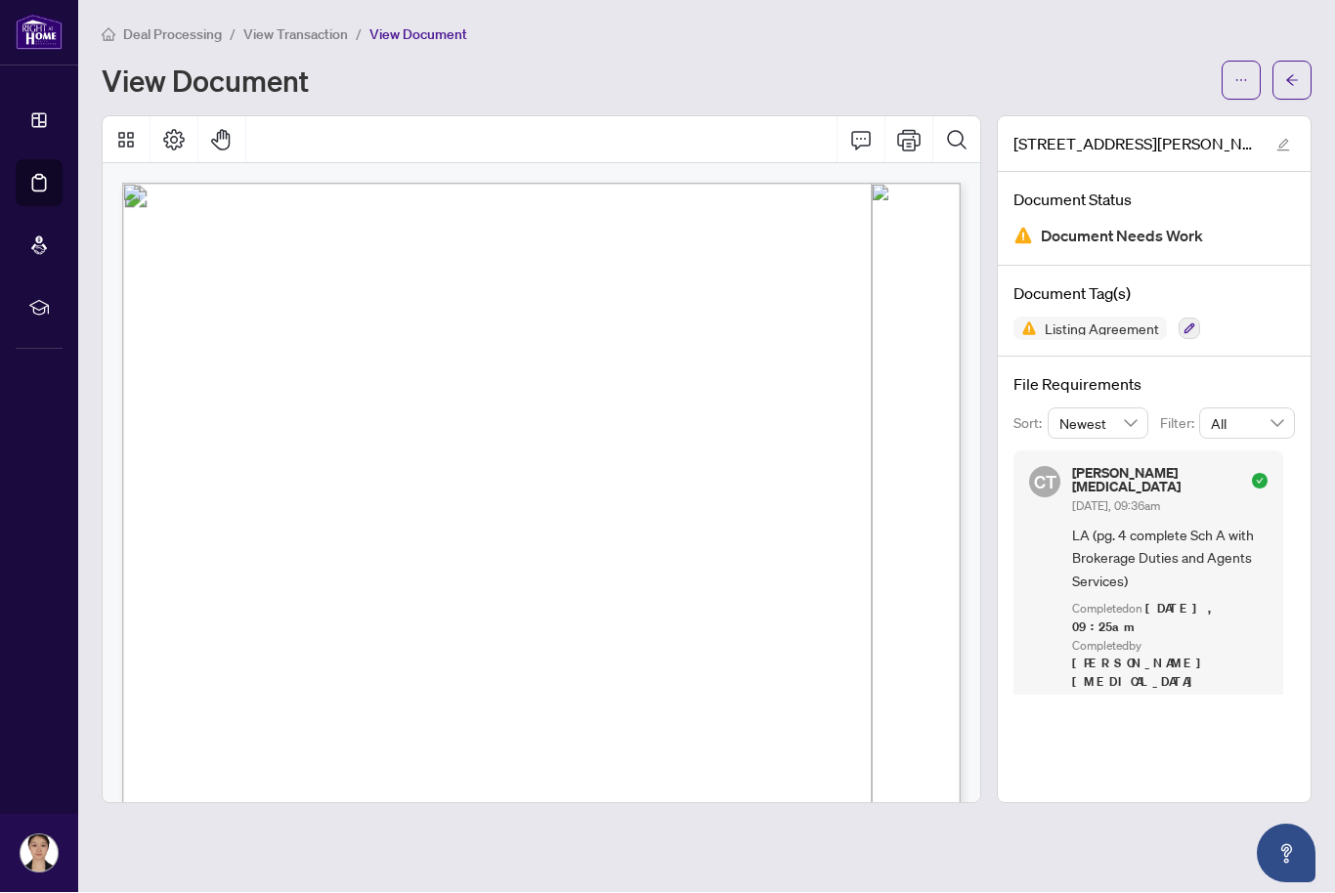
scroll to position [0, 1]
click at [172, 34] on span "Deal Processing" at bounding box center [172, 35] width 99 height 18
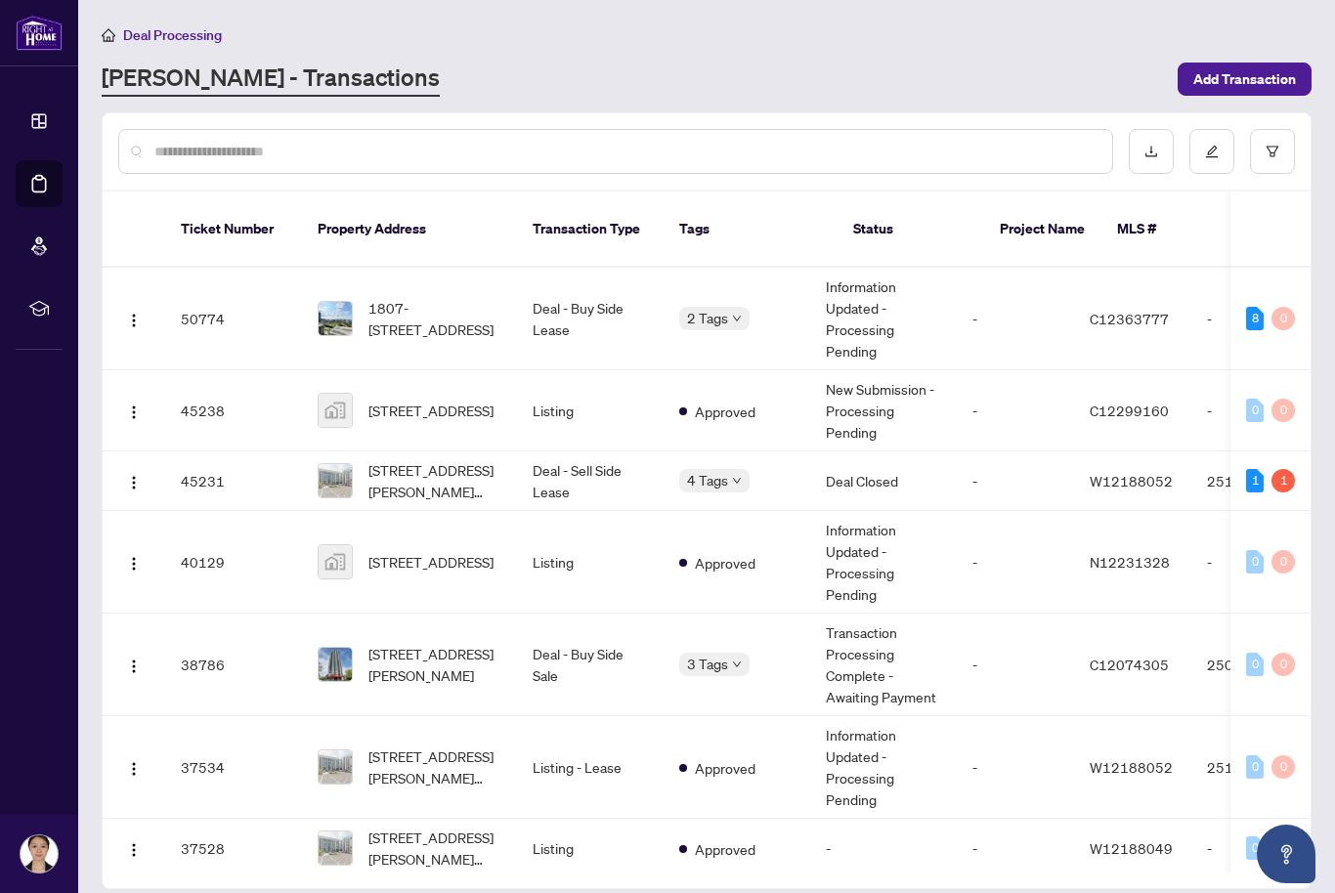
click at [436, 468] on span "[STREET_ADDRESS][PERSON_NAME][PERSON_NAME]" at bounding box center [434, 480] width 133 height 43
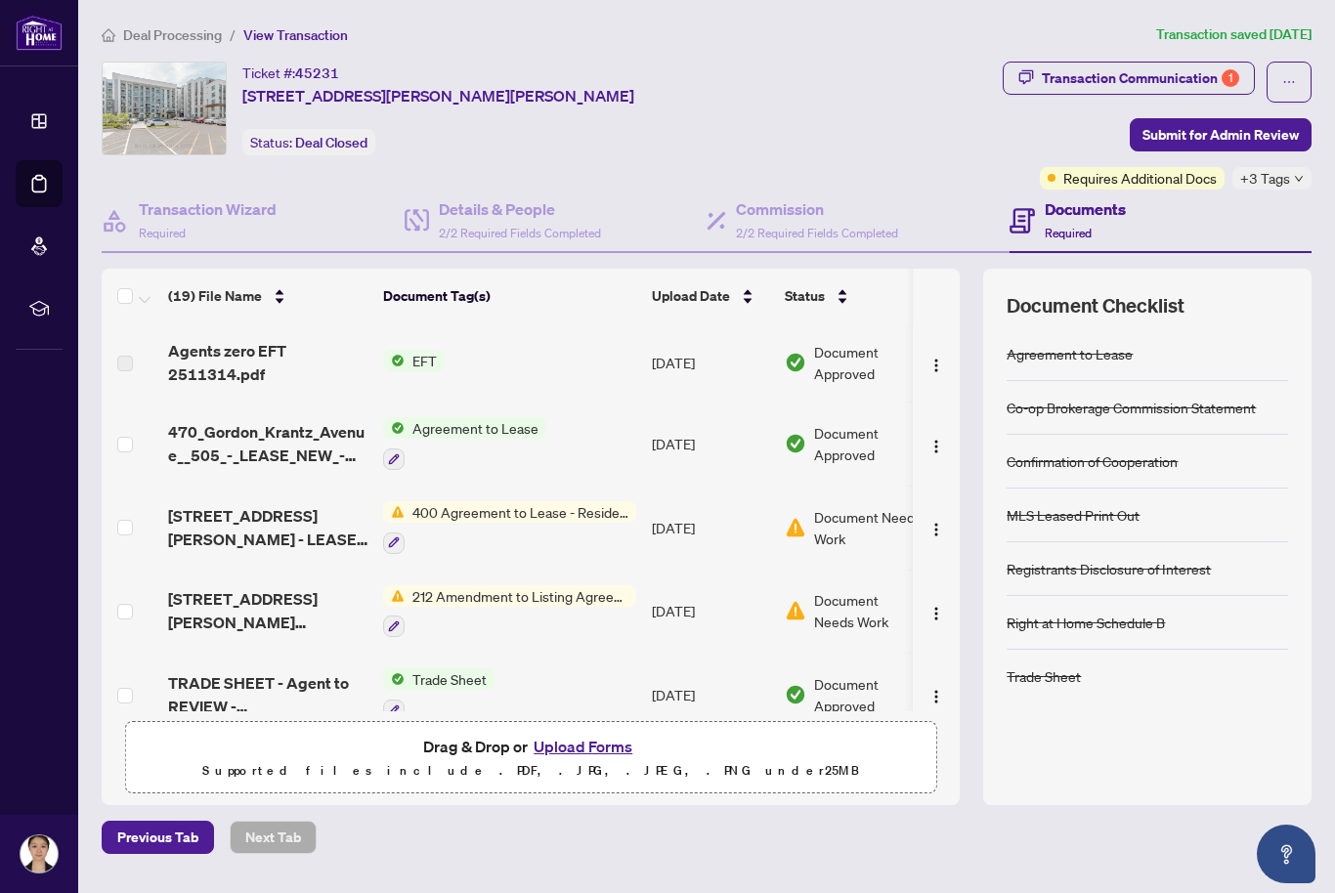
click at [613, 759] on button "Upload Forms" at bounding box center [583, 746] width 110 height 25
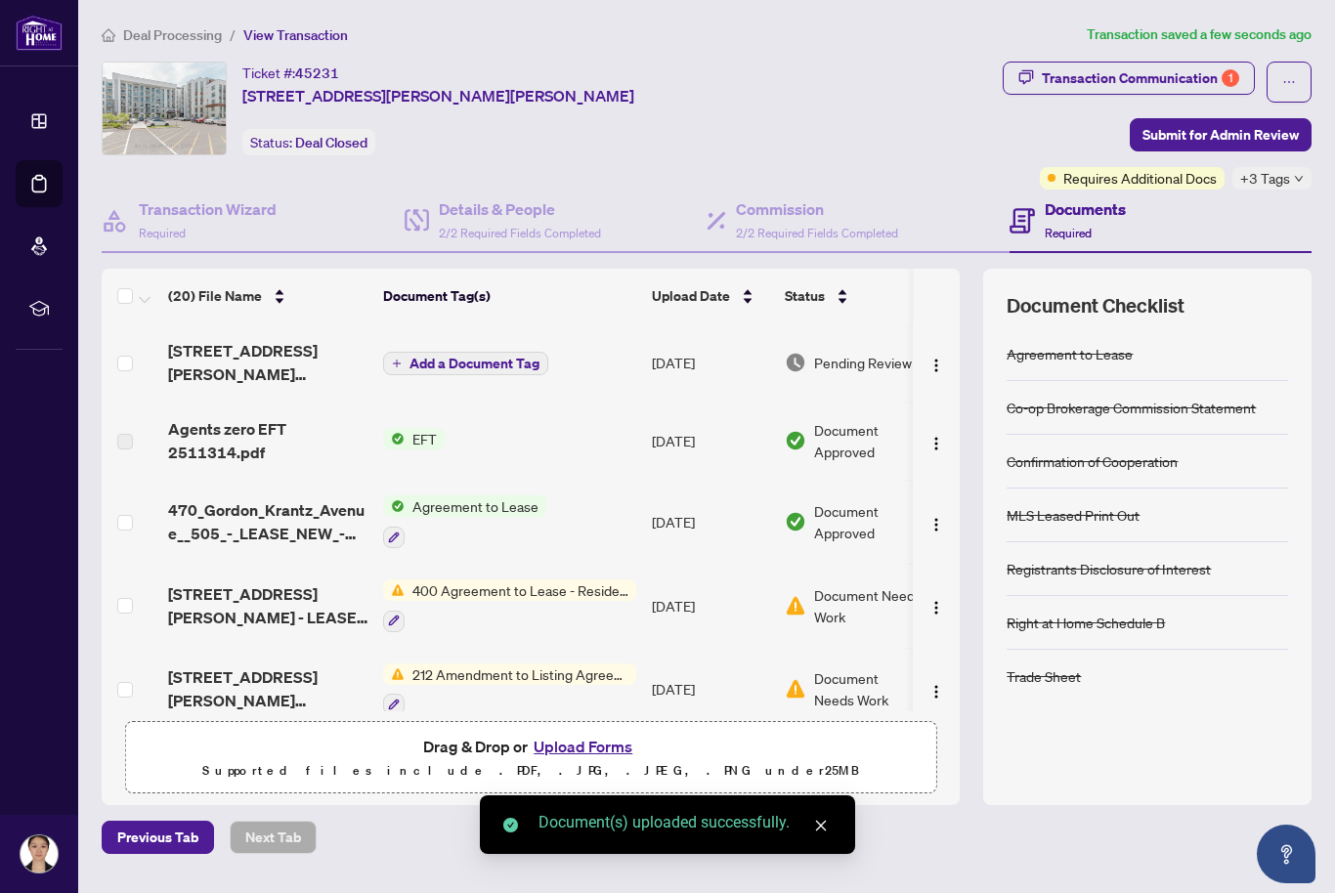
click at [499, 362] on span "Add a Document Tag" at bounding box center [475, 364] width 130 height 14
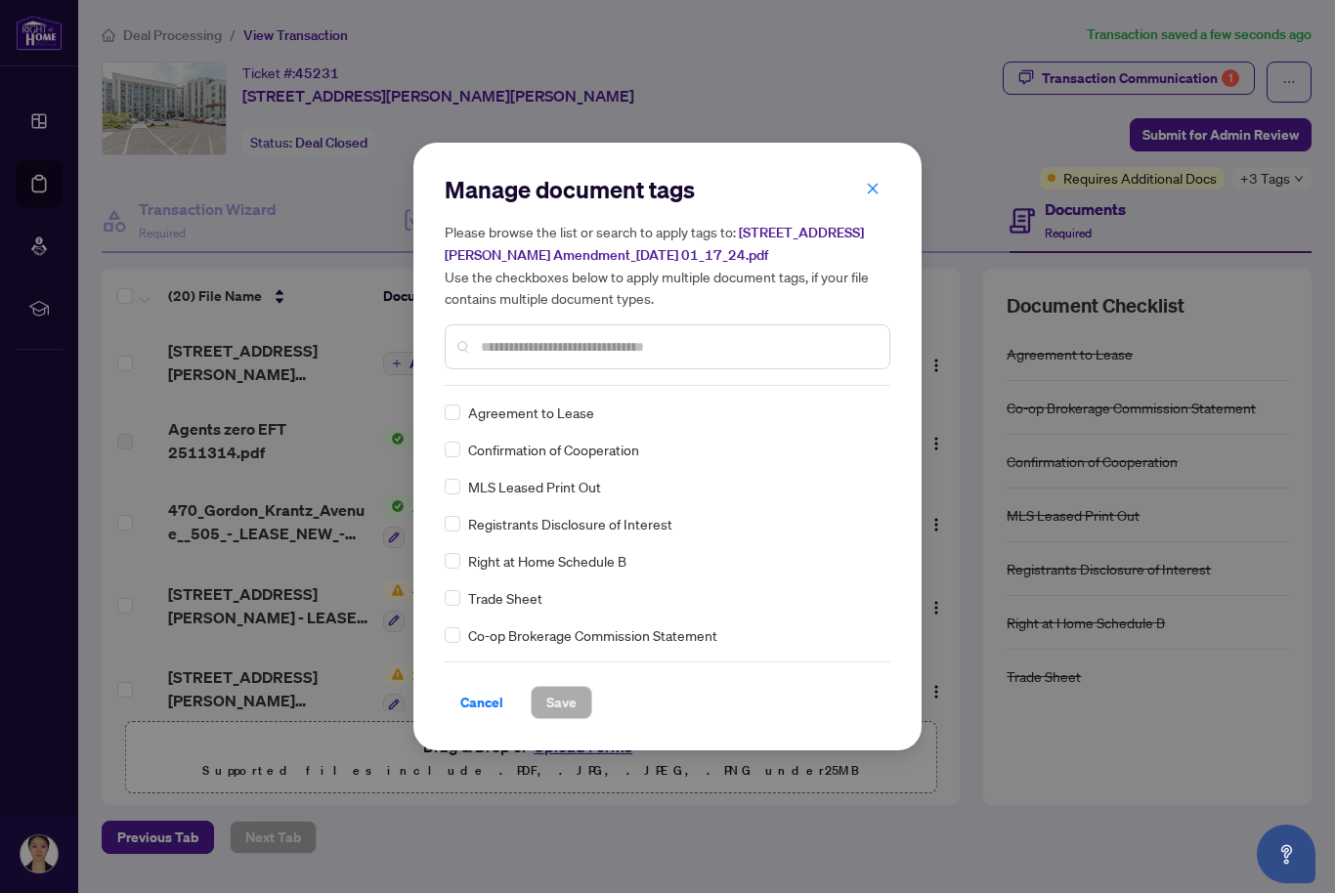
click at [703, 358] on input "text" at bounding box center [677, 347] width 393 height 22
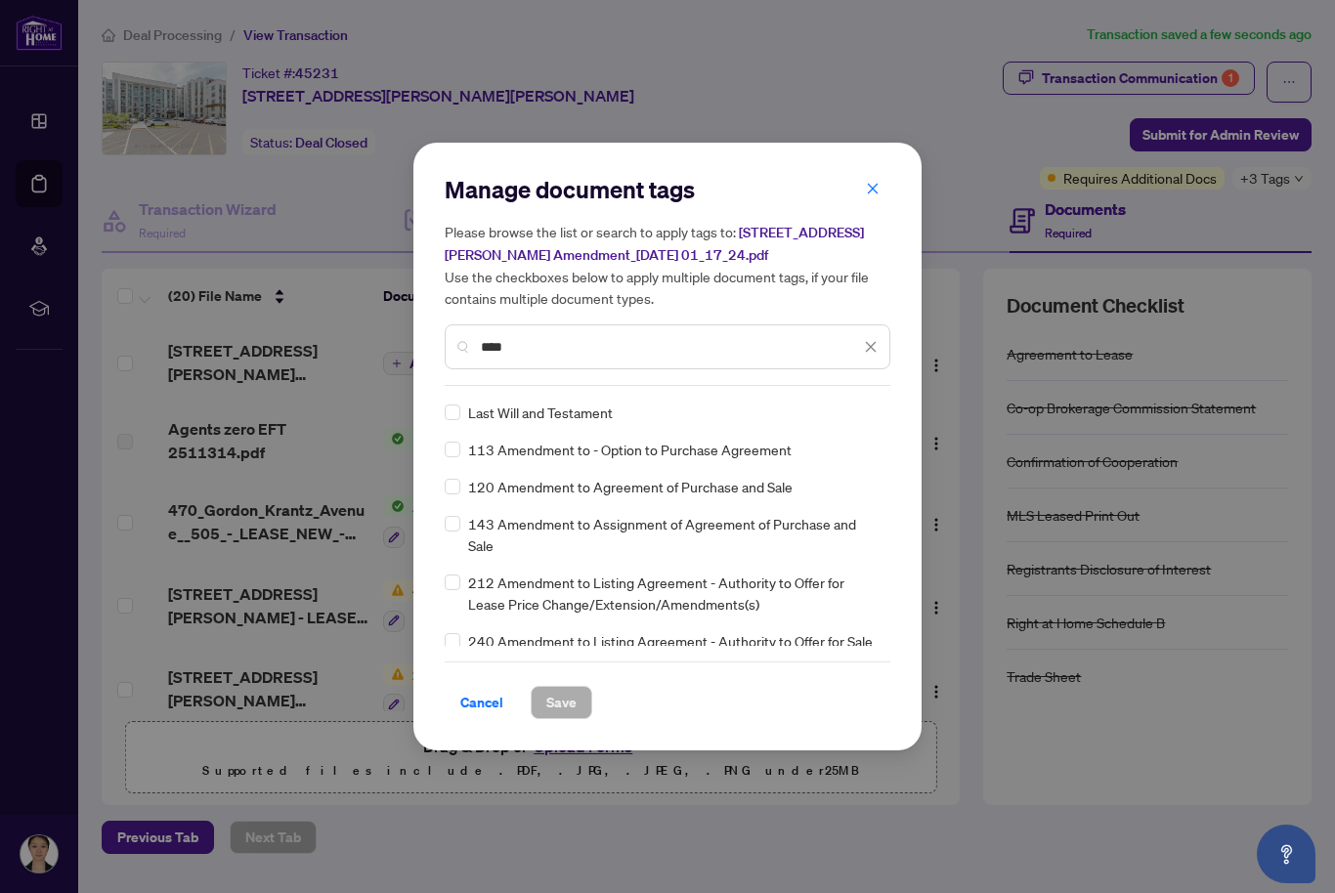
type input "*****"
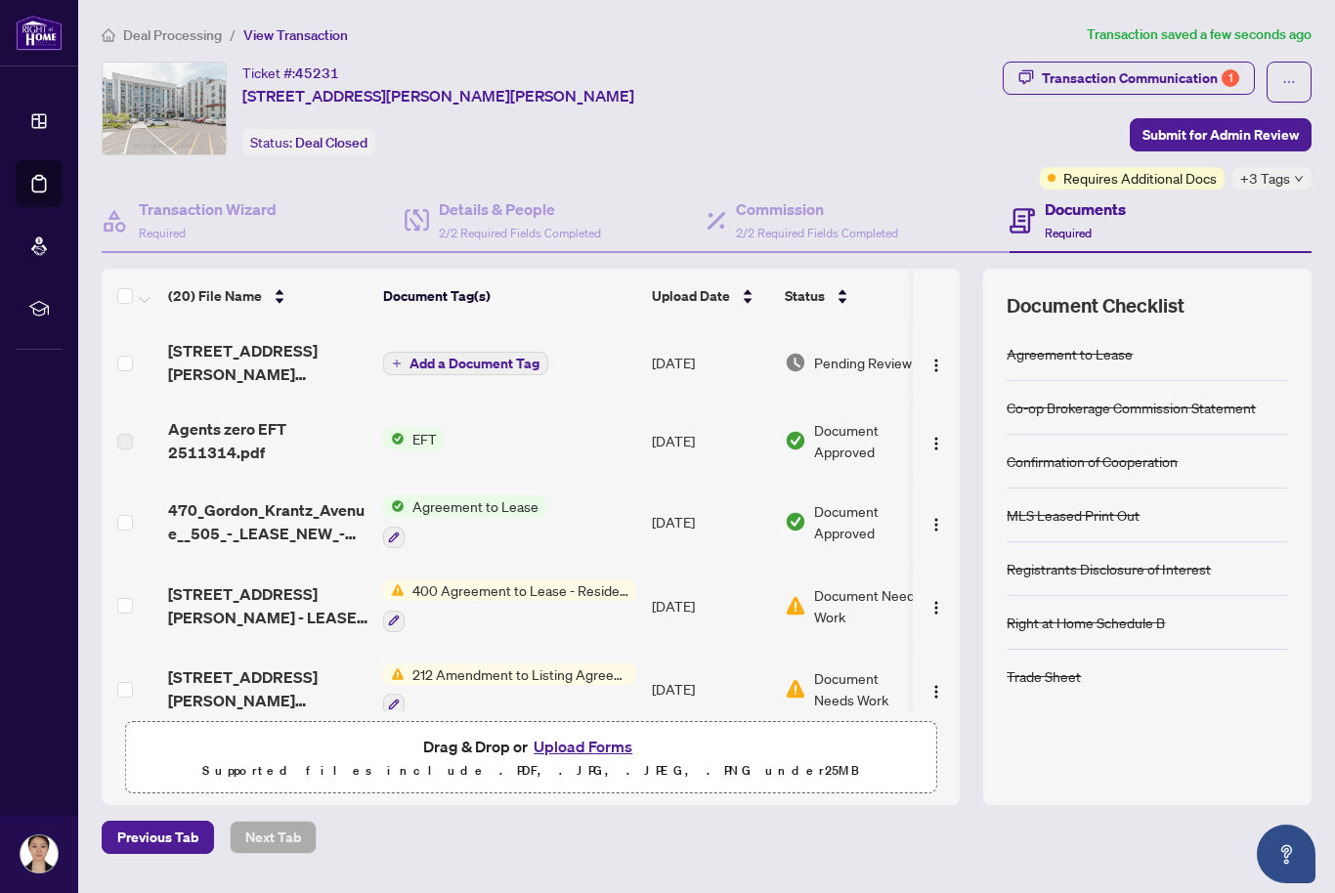
click at [506, 357] on span "Add a Document Tag" at bounding box center [475, 364] width 130 height 14
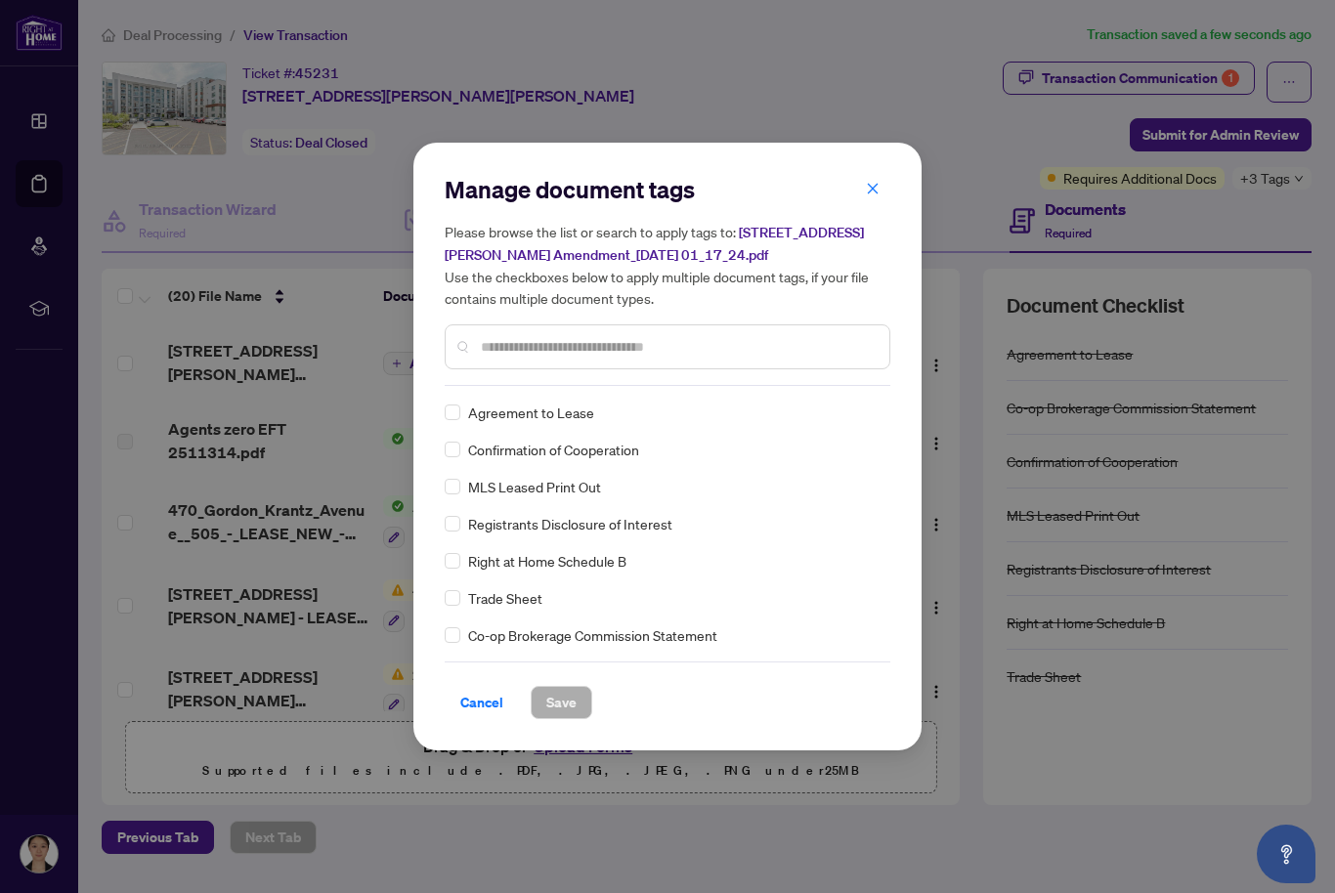
click at [625, 386] on div "Manage document tags Please browse the list or search to apply tags to: [STREET…" at bounding box center [668, 280] width 446 height 212
click at [547, 358] on input "text" at bounding box center [677, 347] width 393 height 22
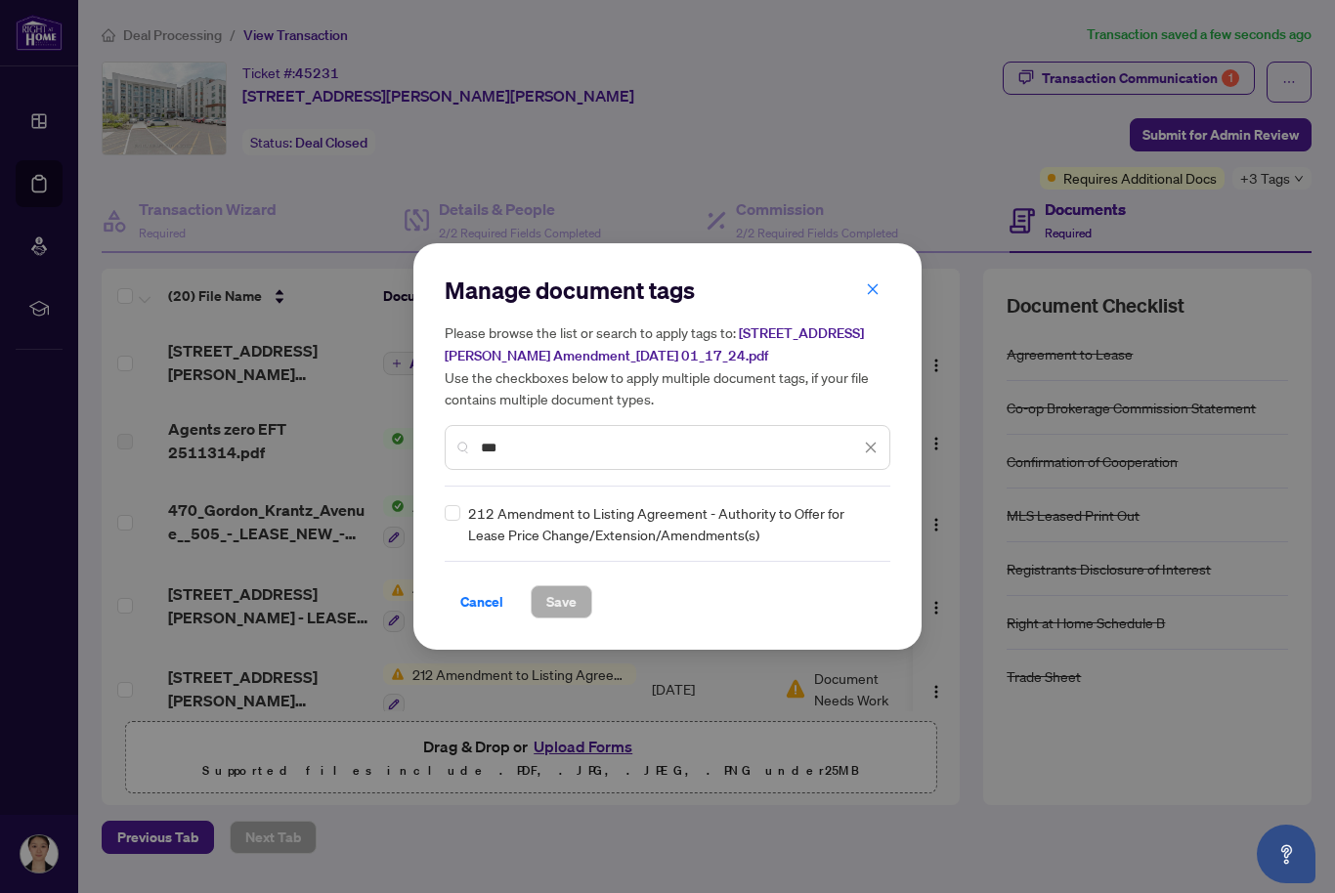
type input "***"
click at [572, 618] on span "Save" at bounding box center [561, 601] width 30 height 31
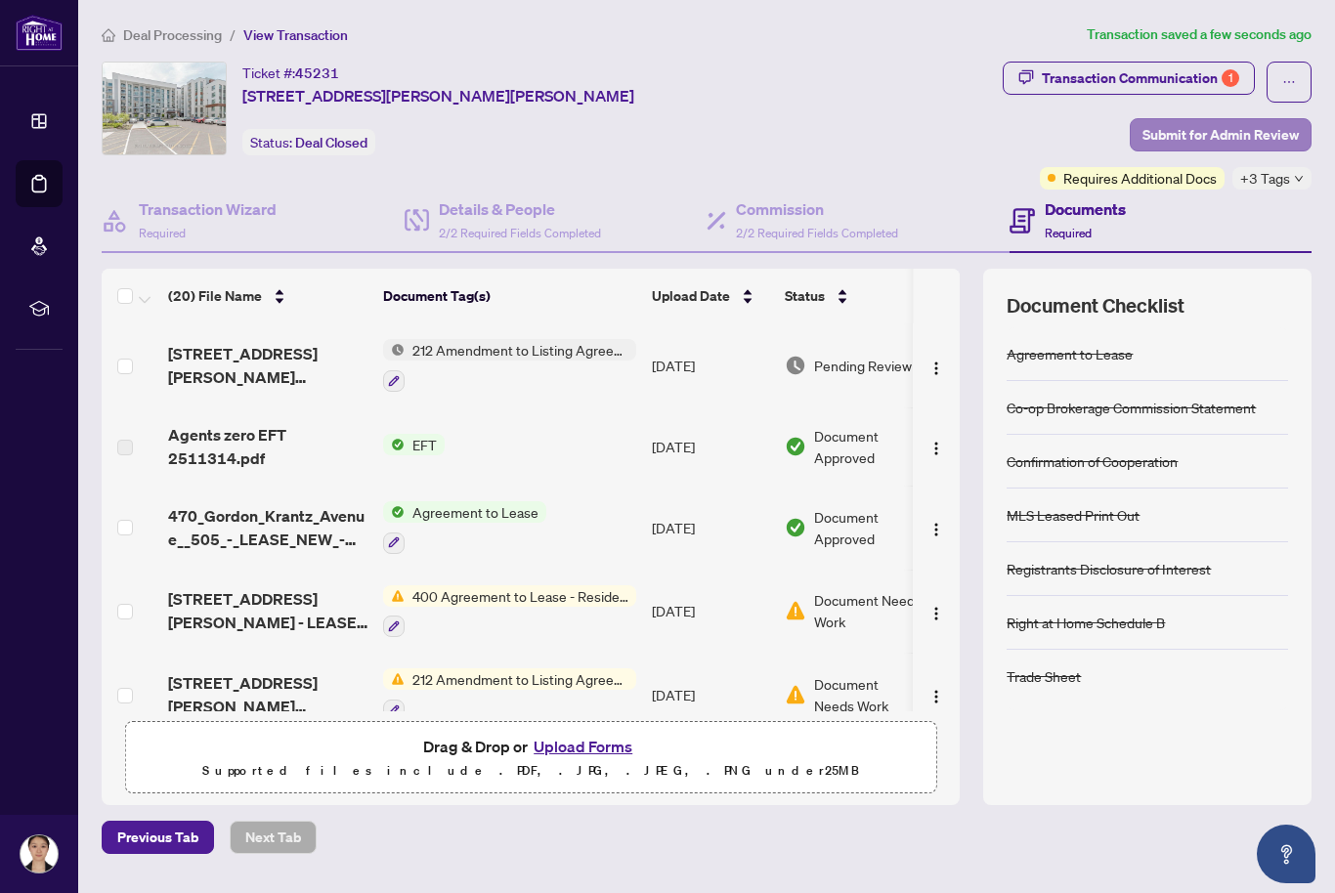
click at [1227, 130] on span "Submit for Admin Review" at bounding box center [1221, 134] width 156 height 31
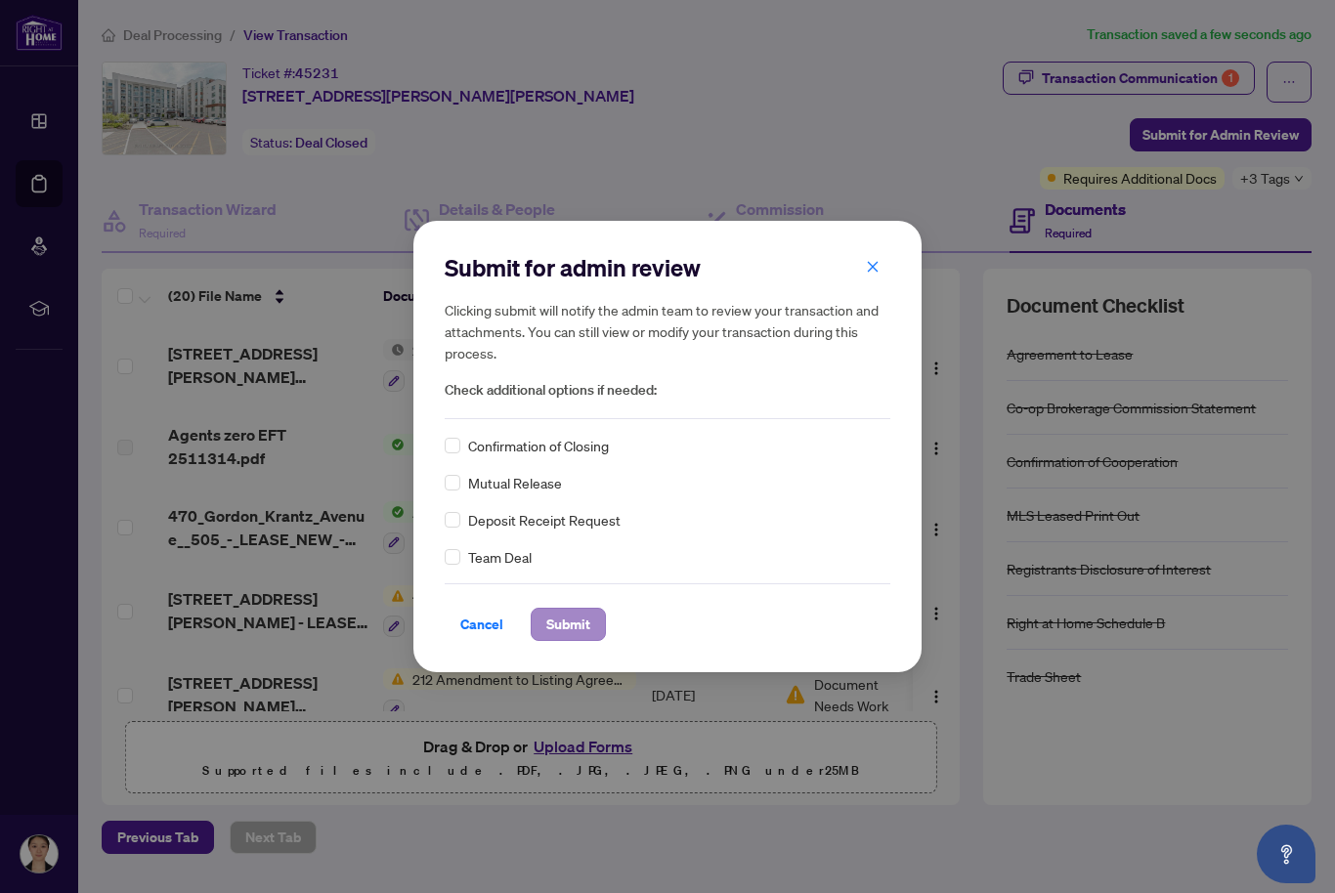
click at [589, 640] on span "Submit" at bounding box center [568, 624] width 44 height 31
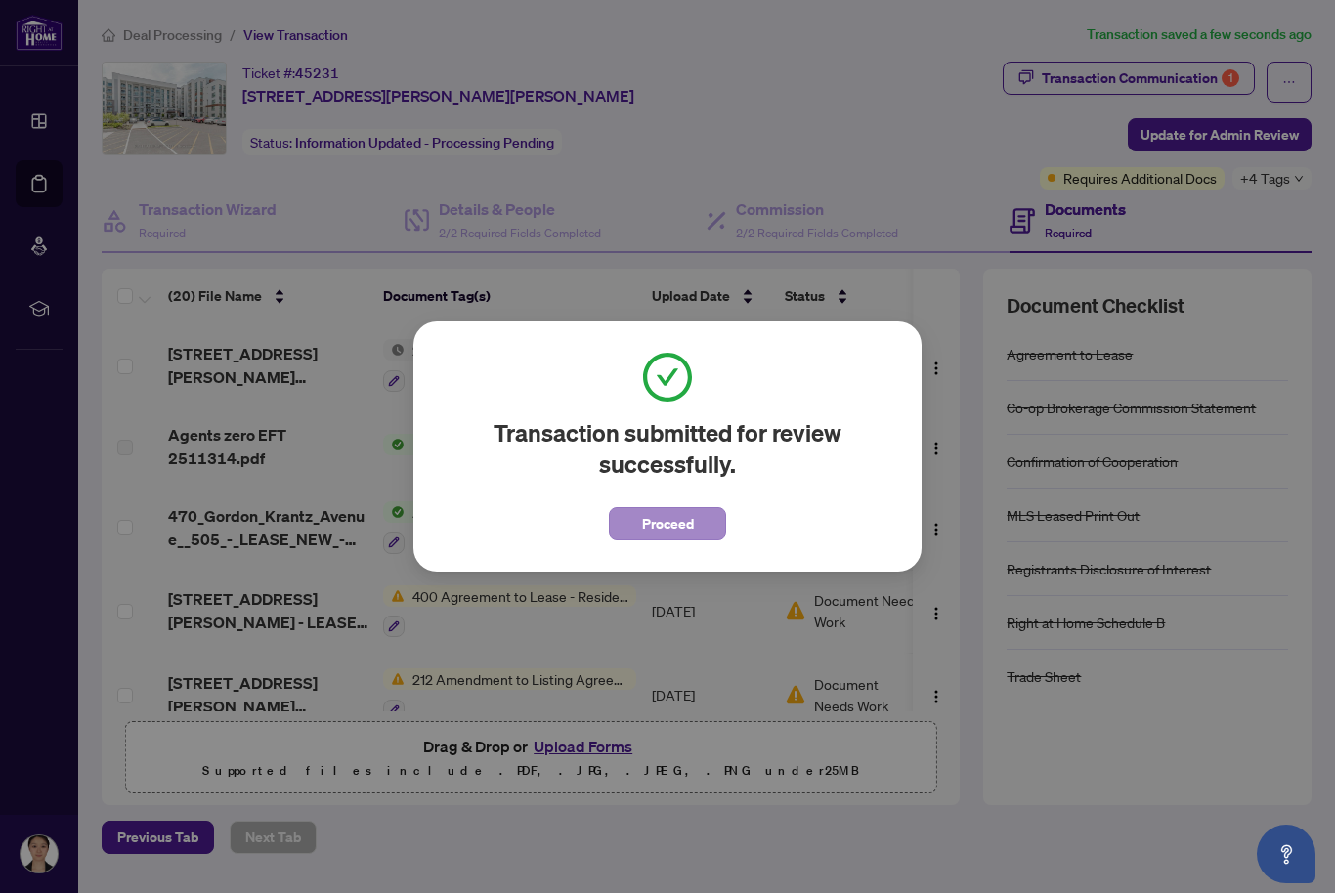
click at [689, 540] on span "Proceed" at bounding box center [668, 523] width 52 height 31
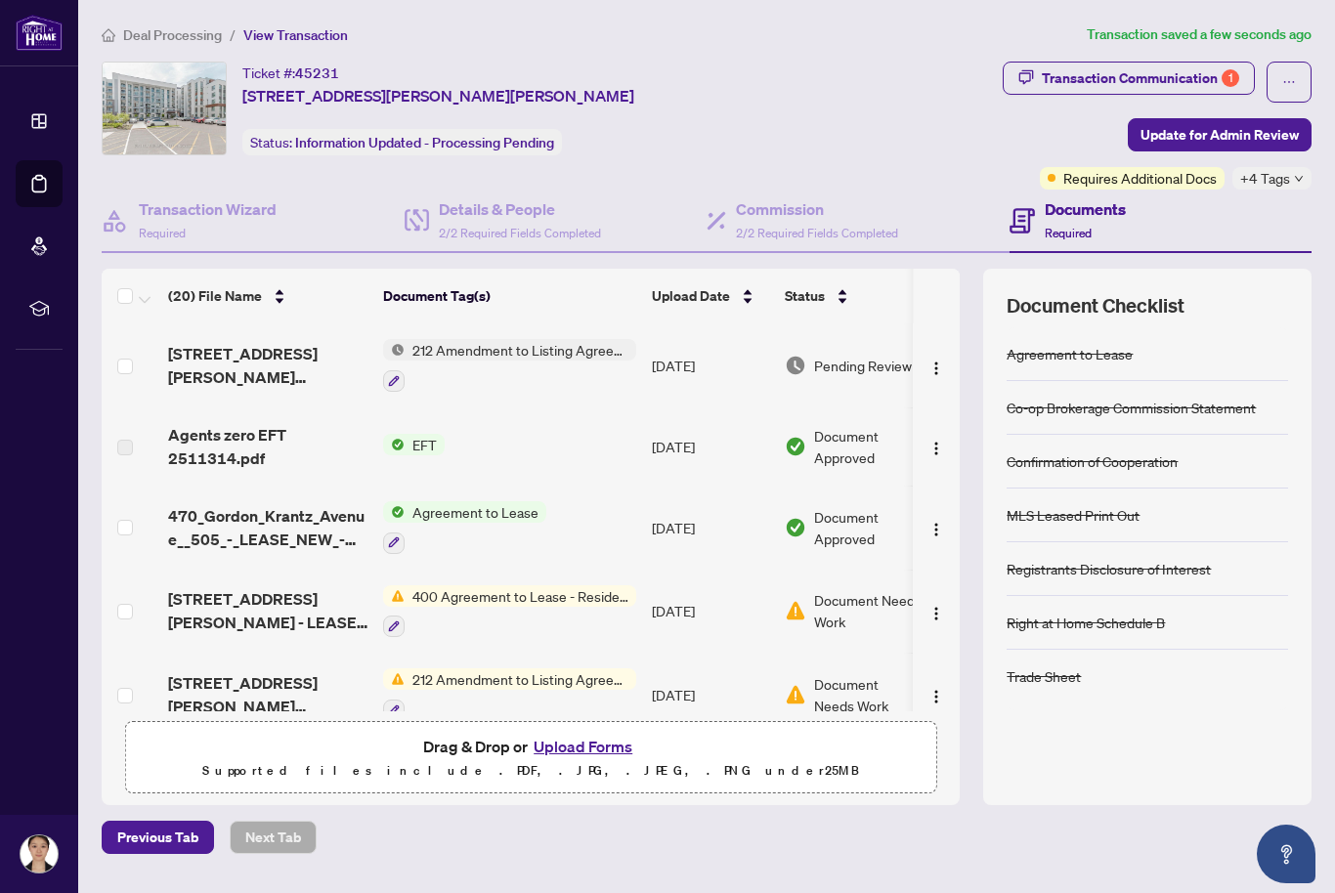
click at [183, 38] on span "Deal Processing" at bounding box center [172, 35] width 99 height 18
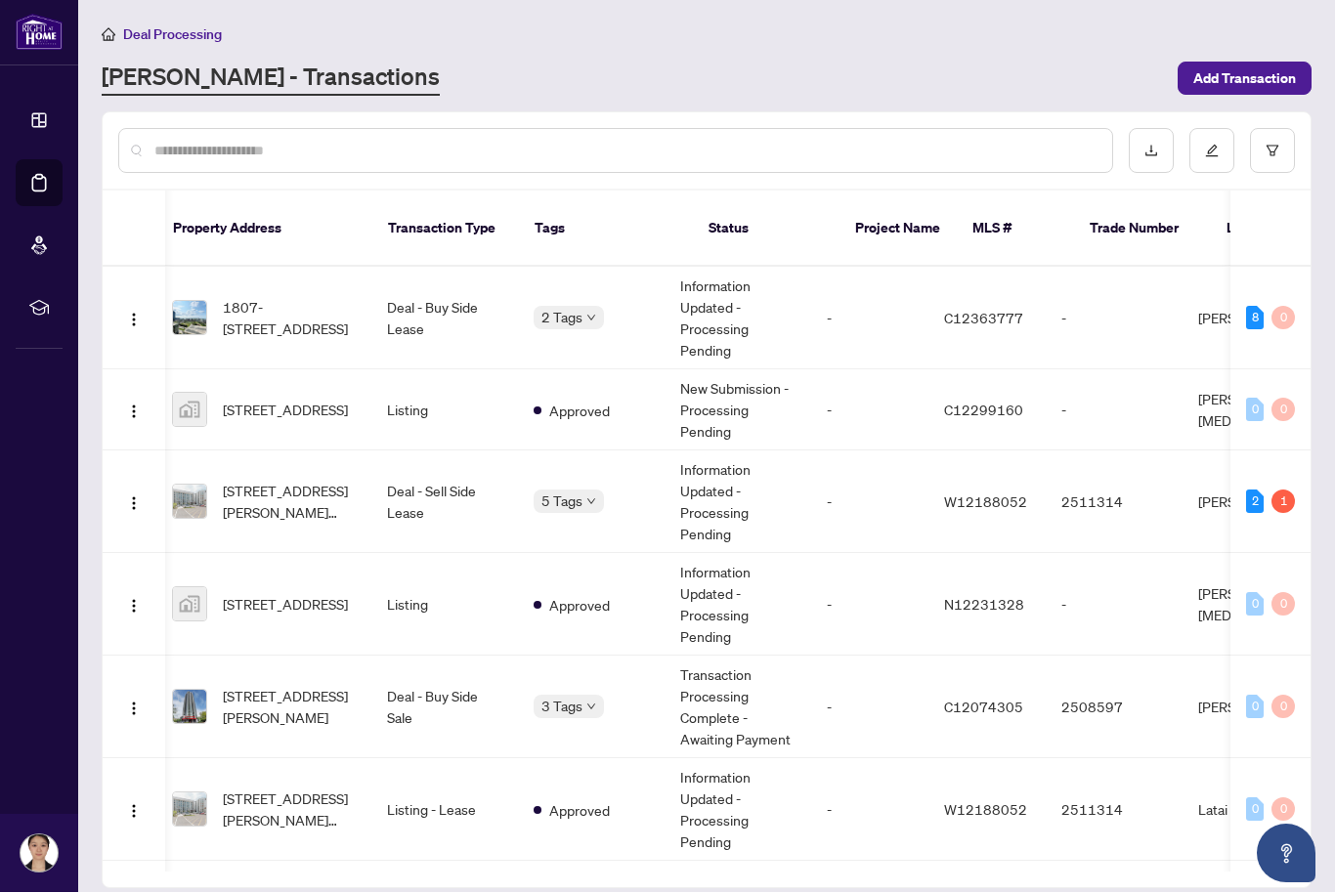
scroll to position [0, 146]
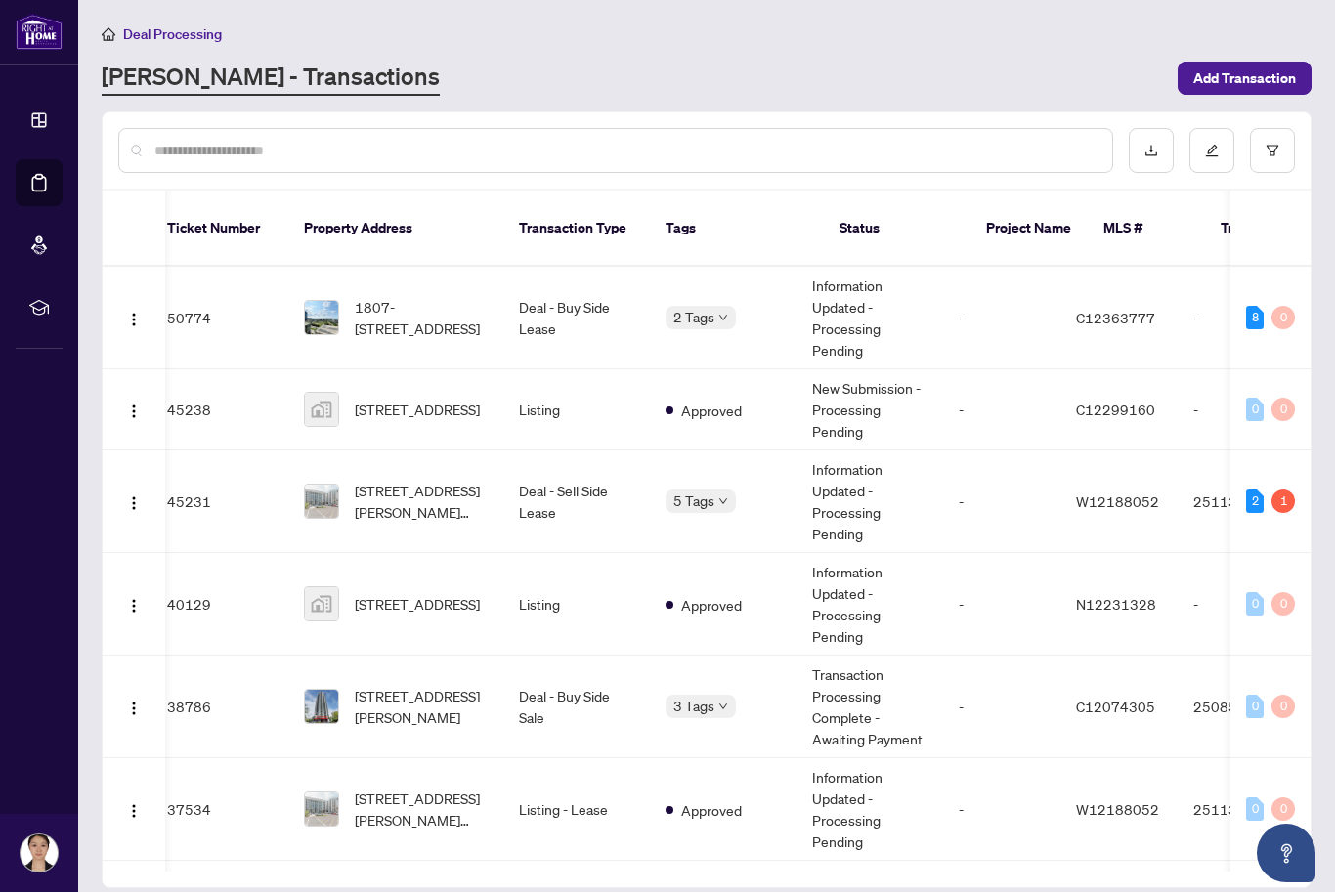
click at [720, 498] on icon "down" at bounding box center [723, 503] width 10 height 10
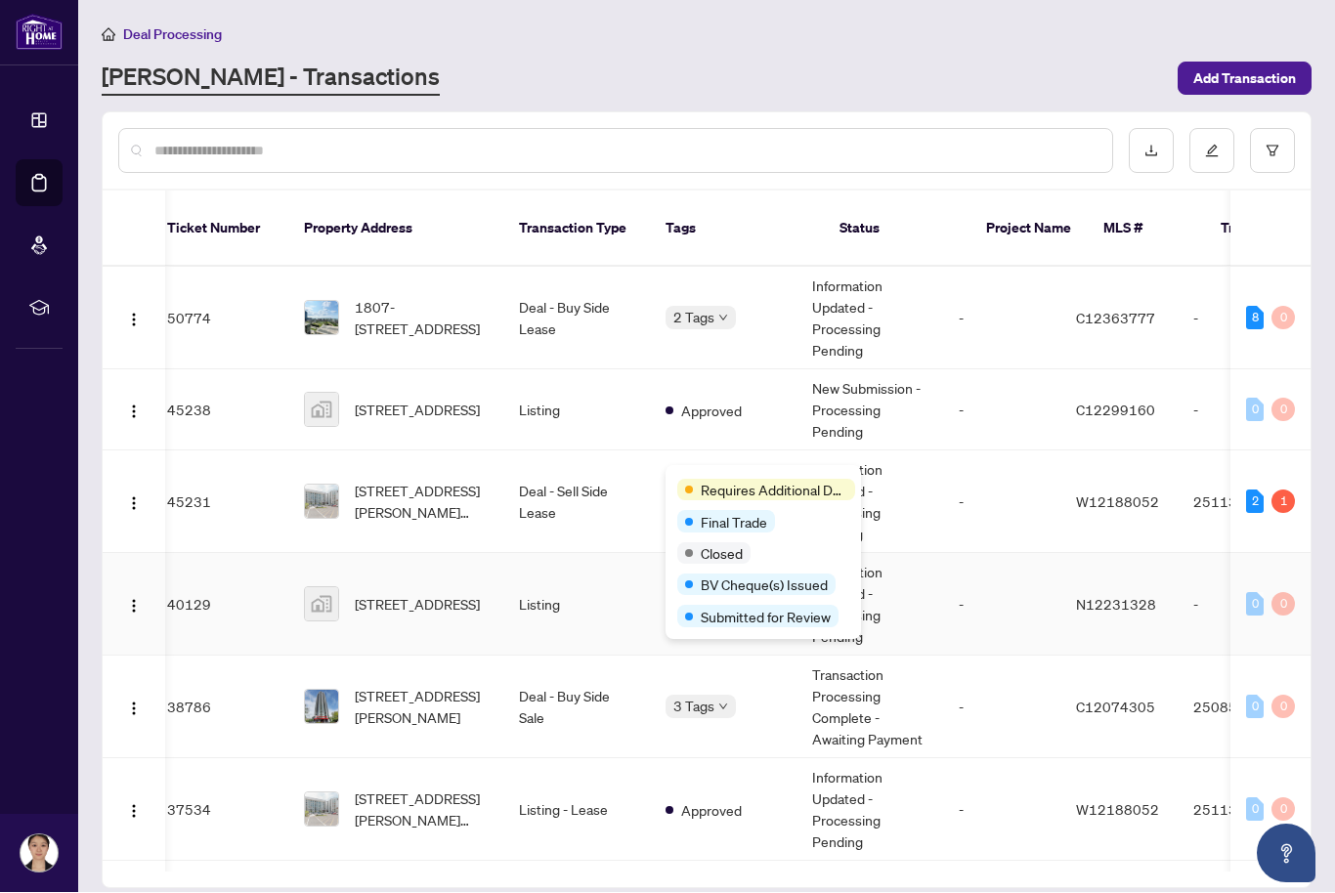
click at [614, 582] on td "Listing" at bounding box center [576, 605] width 147 height 103
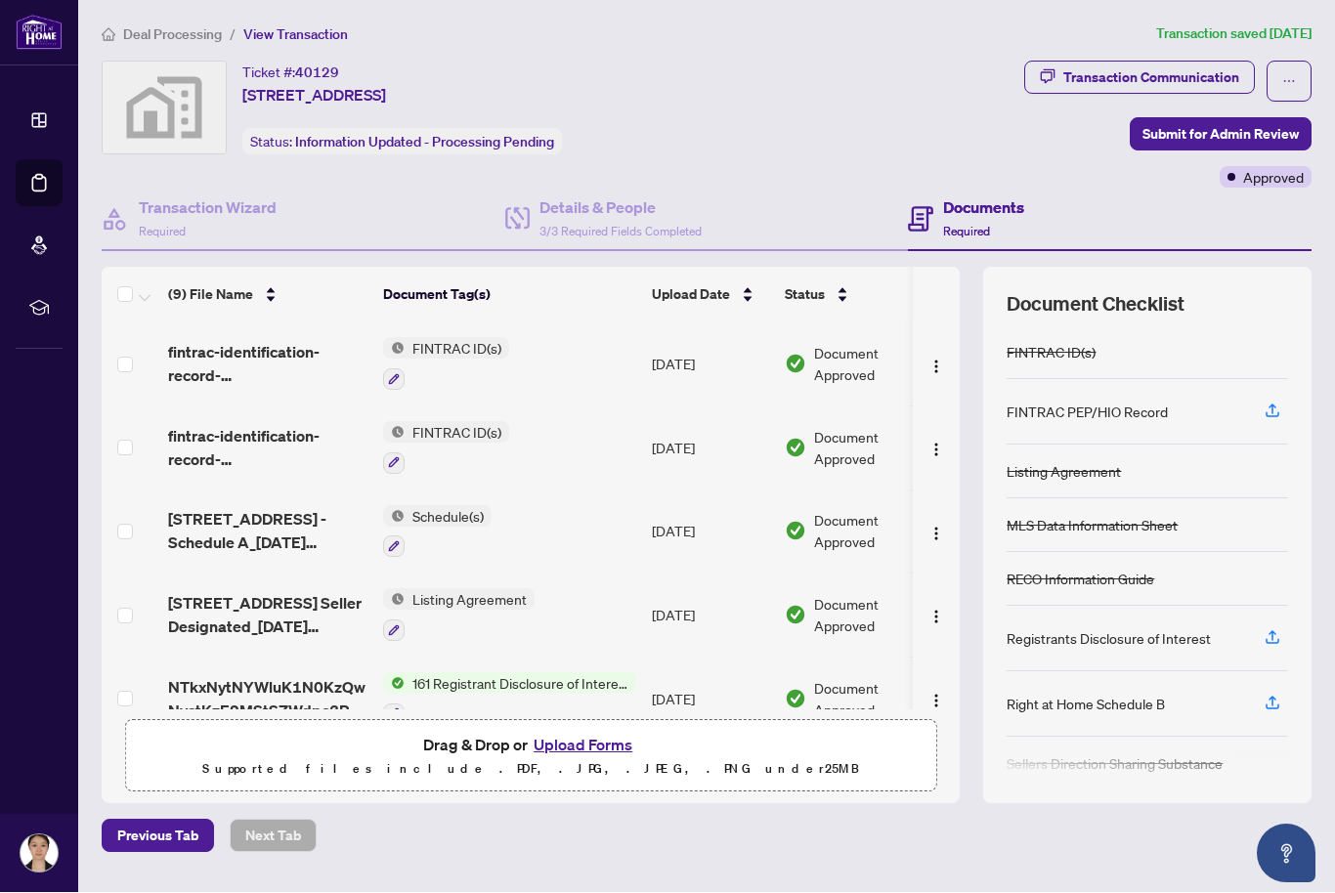
click at [178, 31] on span "Deal Processing" at bounding box center [172, 35] width 99 height 18
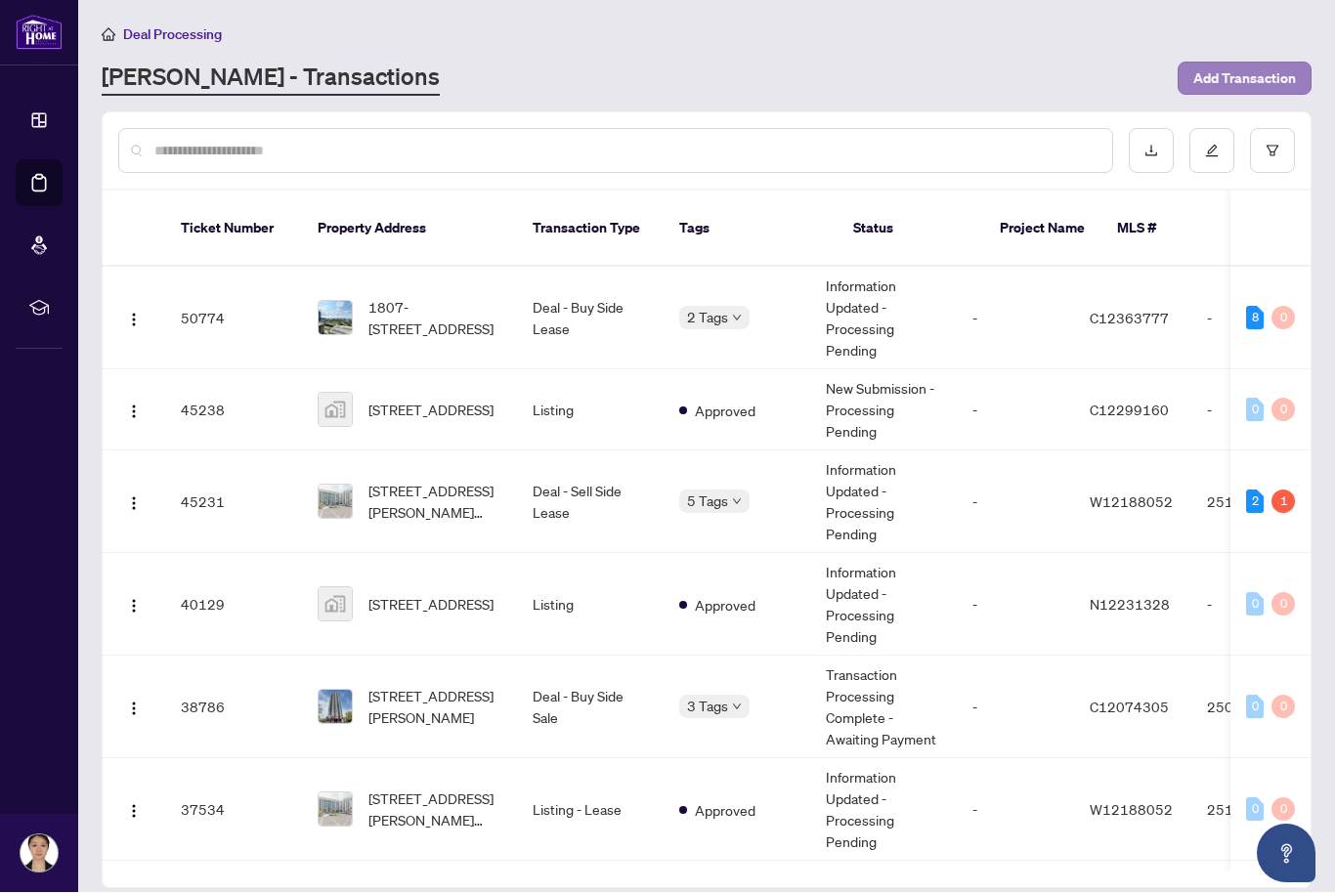
click at [1247, 79] on span "Add Transaction" at bounding box center [1244, 79] width 103 height 31
